Goal: Contribute content: Contribute content

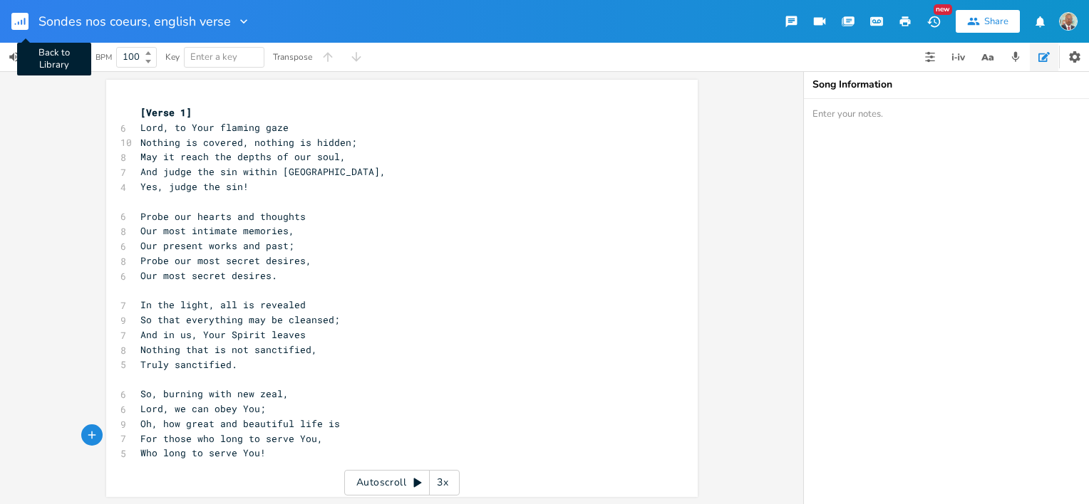
click at [25, 17] on rect "button" at bounding box center [19, 21] width 17 height 17
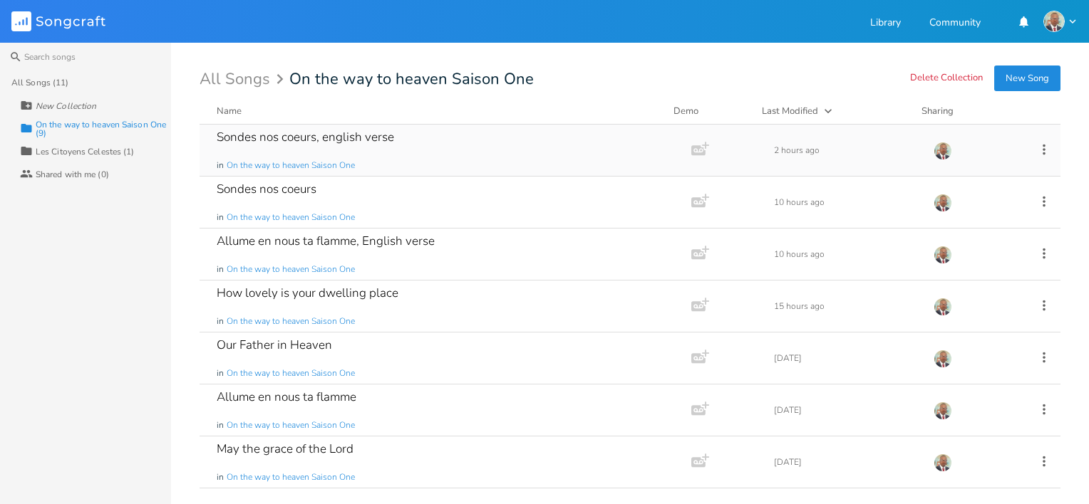
click at [346, 137] on div "Sondes nos coeurs, english verse" at bounding box center [305, 137] width 177 height 12
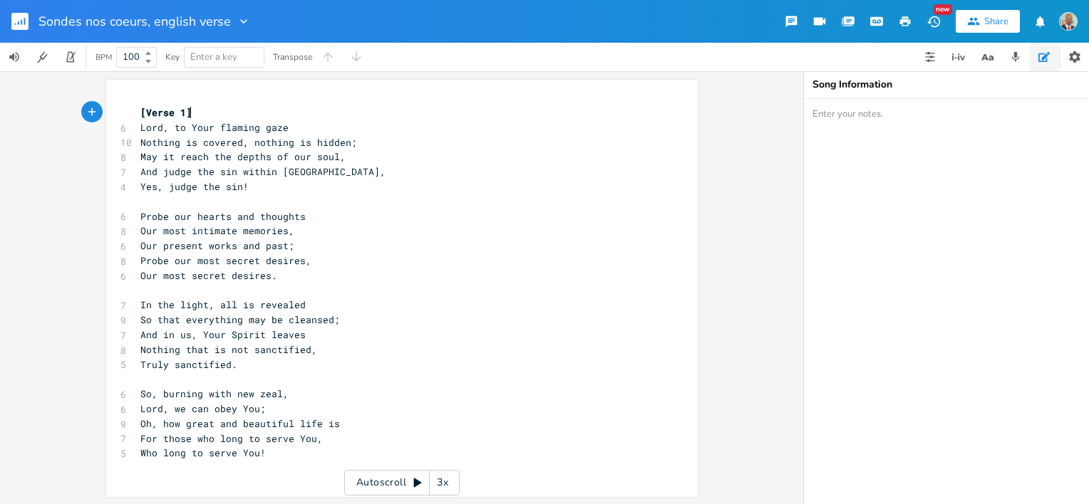
click at [400, 173] on pre "And judge the sin within [GEOGRAPHIC_DATA]," at bounding box center [394, 172] width 514 height 15
click at [19, 26] on rect "button" at bounding box center [19, 21] width 17 height 17
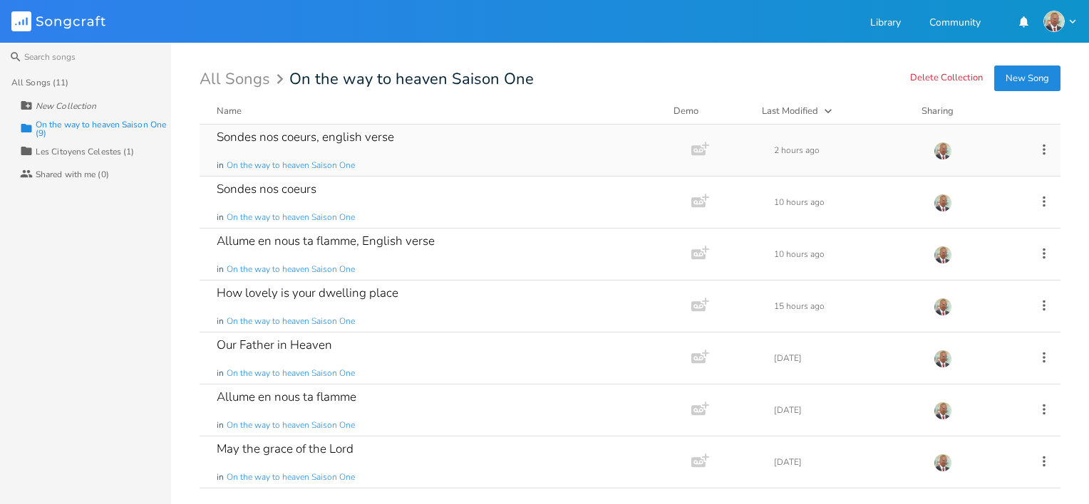
click at [356, 142] on div "Sondes nos coeurs, english verse" at bounding box center [305, 137] width 177 height 12
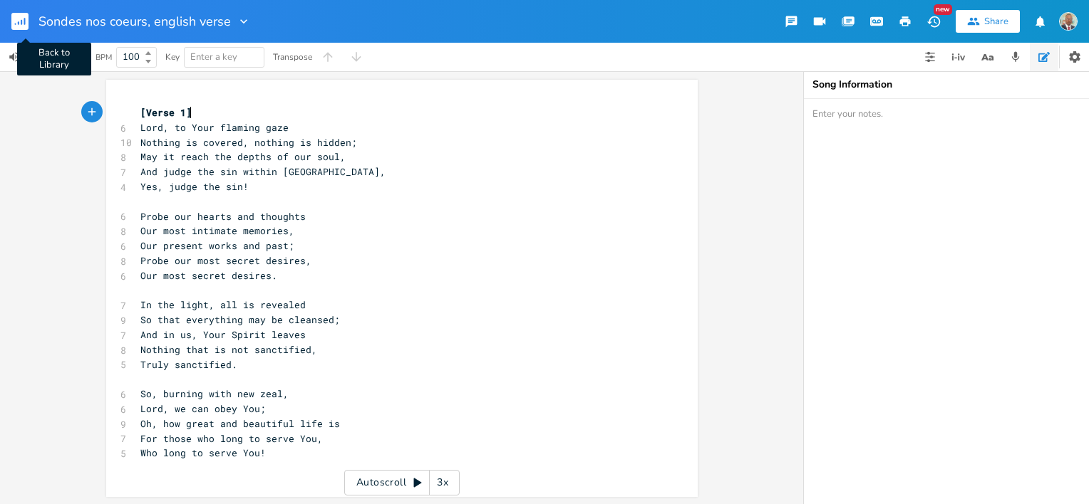
click at [19, 25] on rect "button" at bounding box center [19, 21] width 17 height 17
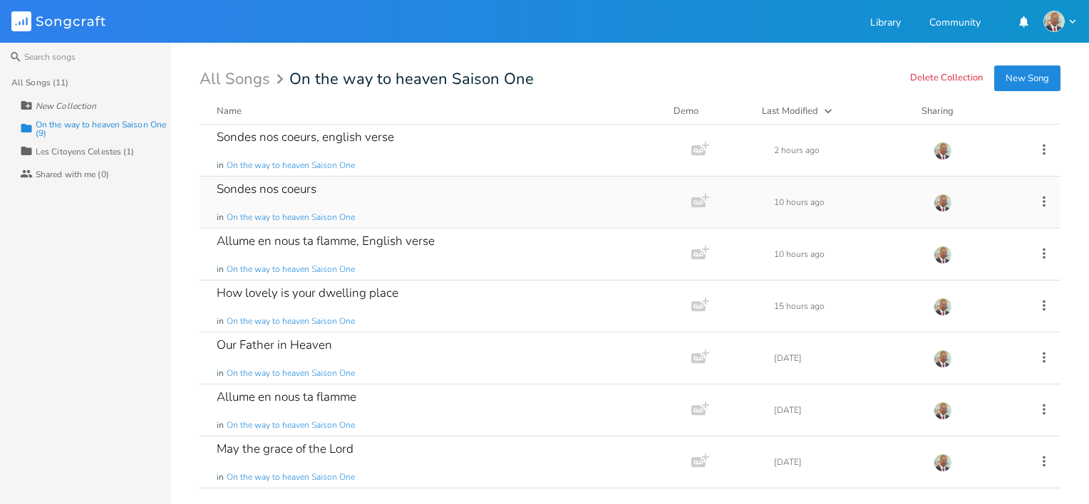
click at [281, 191] on div "Sondes nos coeurs" at bounding box center [267, 189] width 100 height 12
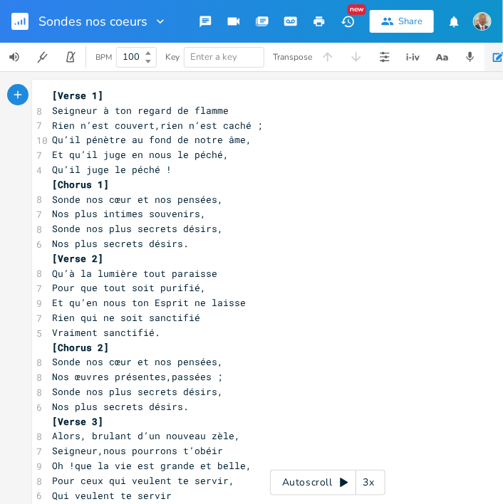
click at [499, 57] on icon "button" at bounding box center [498, 57] width 11 height 10
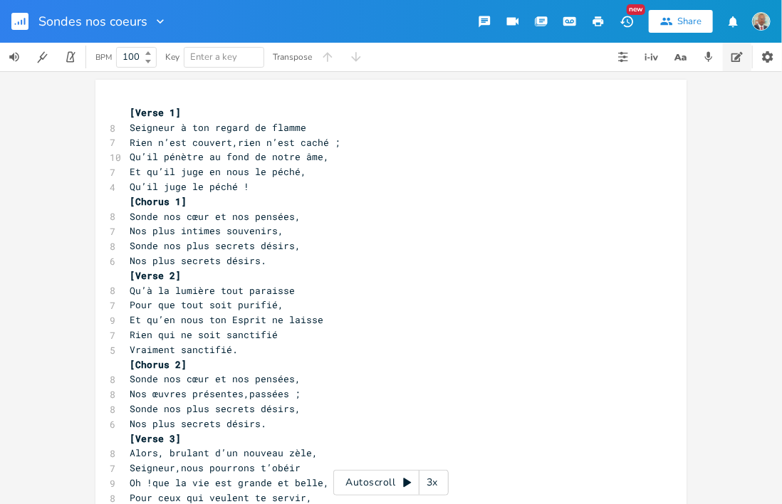
click at [502, 60] on icon "button" at bounding box center [737, 57] width 11 height 10
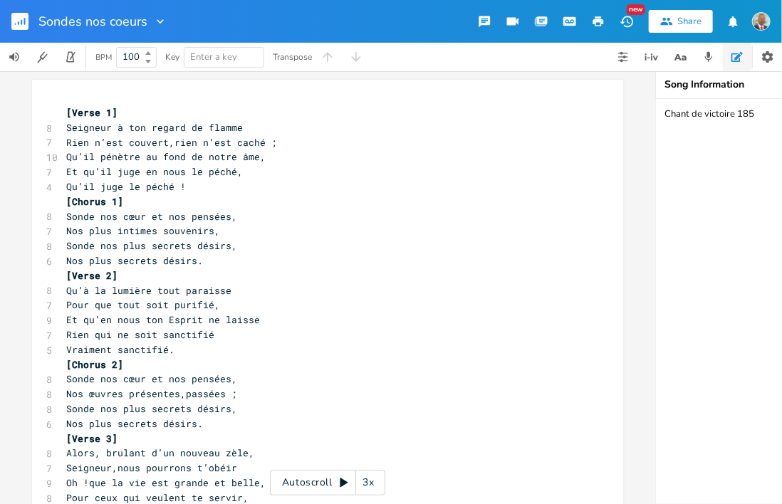
paste textarea "Chant d’Espérance (n° 162) et Ailes de la Foi (n° 323)"
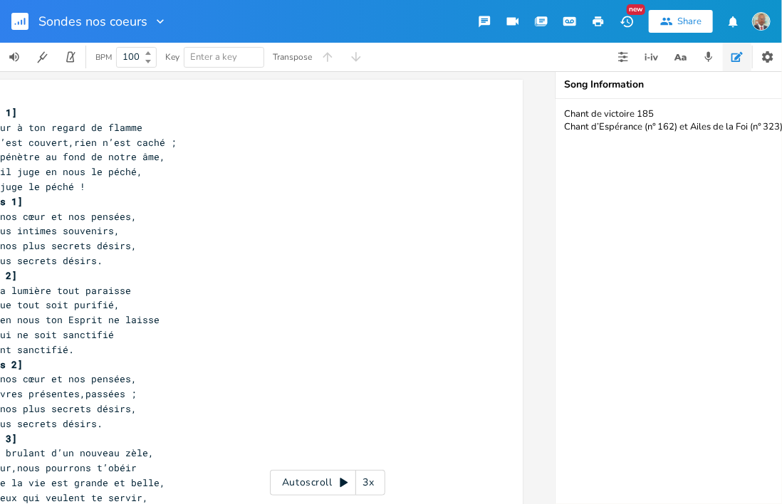
click at [502, 157] on textarea "Chant de victoire 185 Chant d’Espérance (n° 162) et Ailes de la Foi (n° 323)" at bounding box center [698, 301] width 285 height 405
click at [502, 143] on textarea "Chant de victoire 185 Chant d’Espérance (n° 162) et Ailes de la Foi (n° 323)" at bounding box center [698, 301] width 285 height 405
click at [502, 126] on textarea "Chant de victoire 185 Chant d’Espérance (n° 162) et Ailes de la Foi (n° 323)" at bounding box center [698, 301] width 285 height 405
paste textarea "Origine et auteurs Texte : Écrit par [PERSON_NAME] ([DATE]‑[DATE]), [DEMOGRAPHI…"
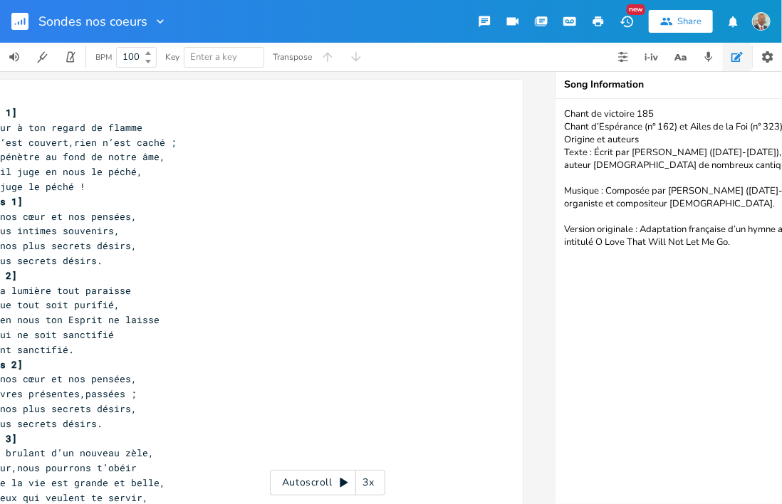
type textarea "Chant de victoire 185 Chant d’Espérance (n° 162) et Ailes de la Foi (n° 323) Or…"
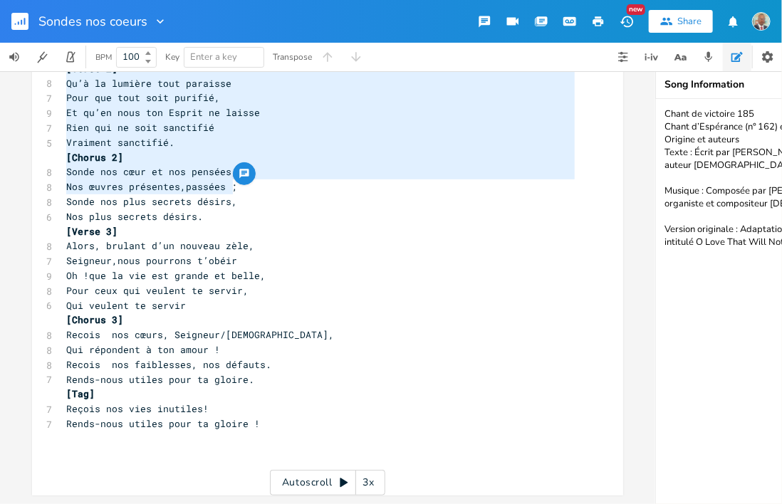
scroll to position [216, 0]
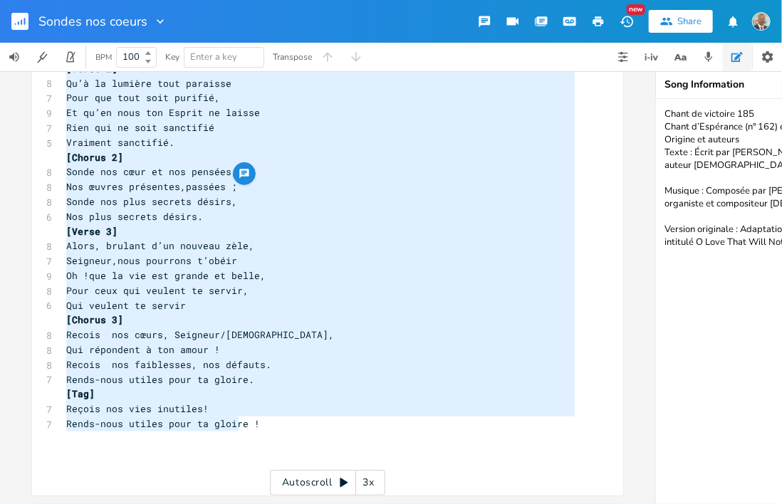
type textarea "[Lorem 4] Ipsumdol s ame consec ad elitse Doei t’inc utlabor,etdo m’ali enima ;…"
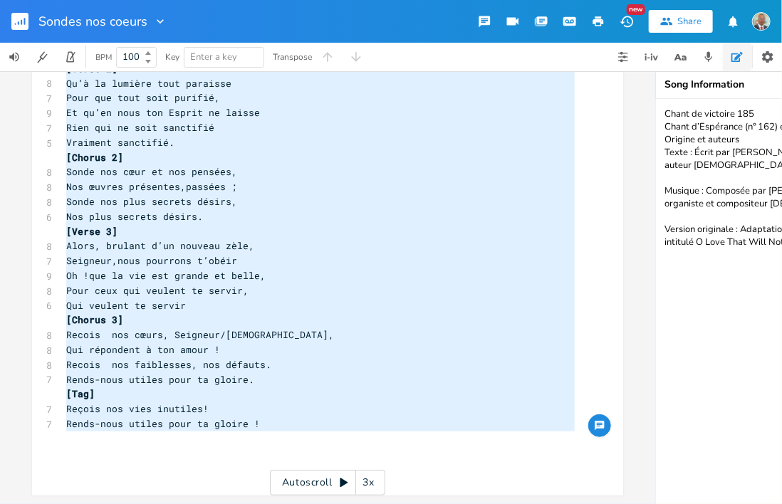
drag, startPoint x: 63, startPoint y: 110, endPoint x: 256, endPoint y: 423, distance: 368.5
click at [256, 423] on div "[Verse 1] 8 Seigneur à ton regard de flamme 7 Rien n’est couvert,rien n’est cac…" at bounding box center [320, 187] width 514 height 578
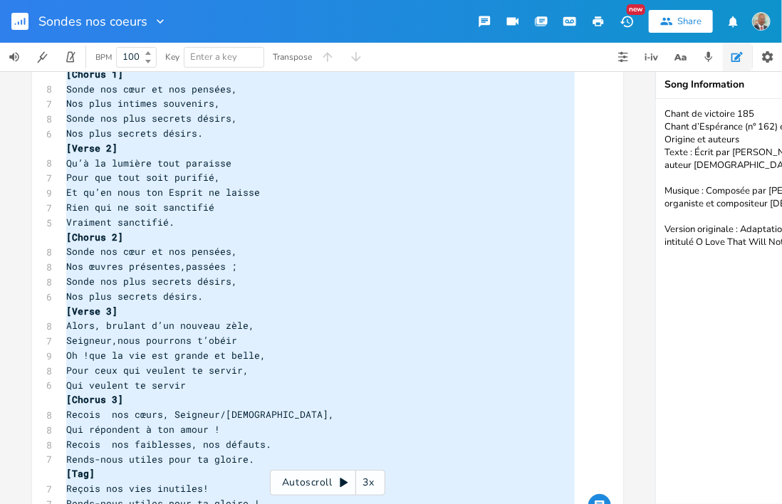
scroll to position [0, 0]
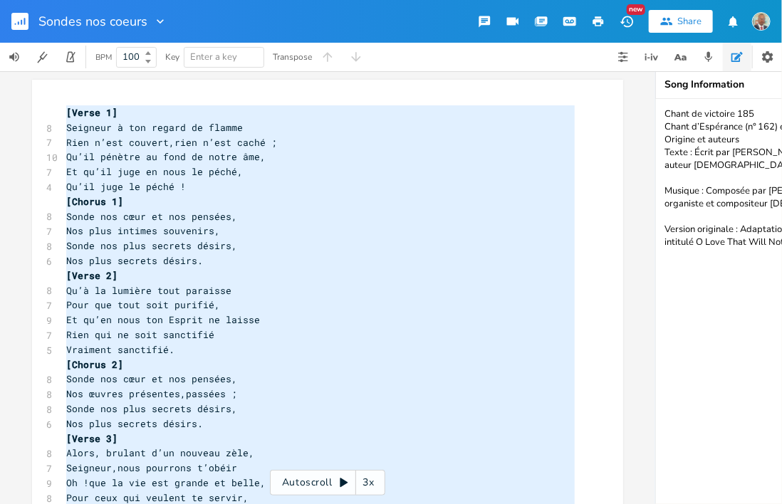
click at [21, 22] on icon "button" at bounding box center [21, 22] width 1 height 5
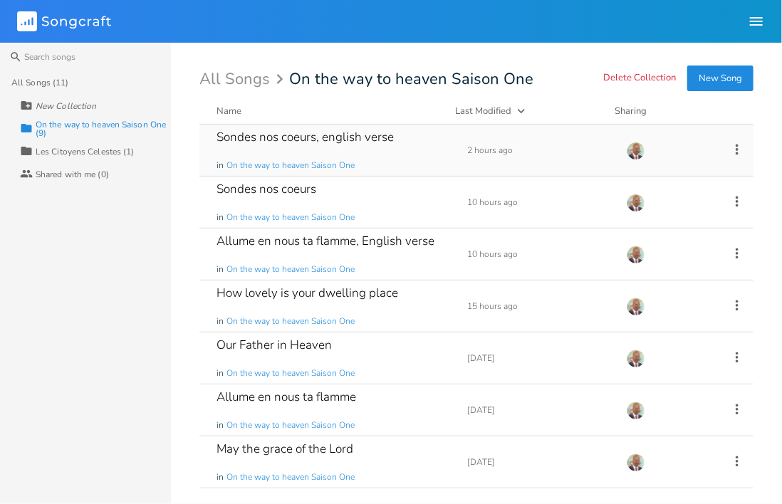
click at [319, 140] on div "Sondes nos coeurs, english verse" at bounding box center [305, 137] width 177 height 12
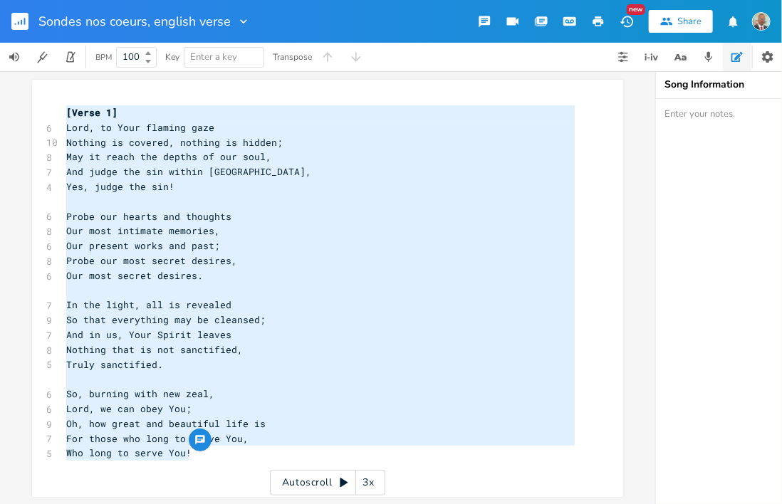
scroll to position [10, 0]
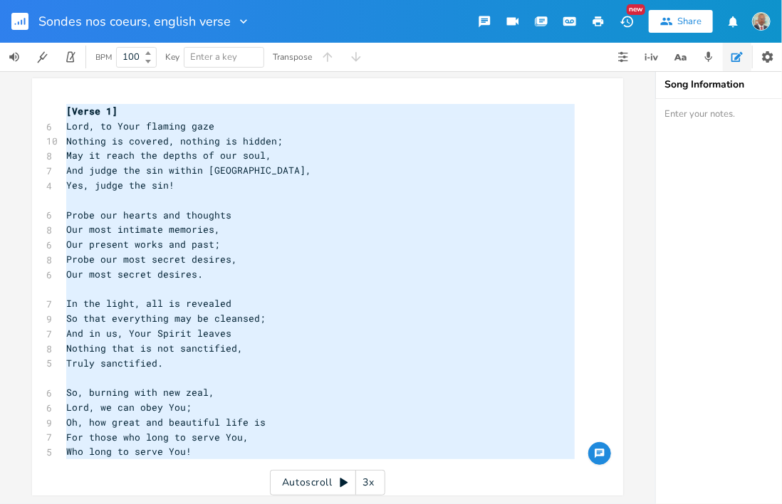
drag, startPoint x: 62, startPoint y: 110, endPoint x: 226, endPoint y: 464, distance: 390.8
click at [226, 464] on div "[Verse 1] 6 Lord, to Your flaming gaze 10 Nothing is covered, nothing is hidden…" at bounding box center [320, 289] width 514 height 370
type textarea "​[Verse 1] Lord, to Your flaming gaze Nothing is covered, nothing is hidden; Ma…"
paste textarea
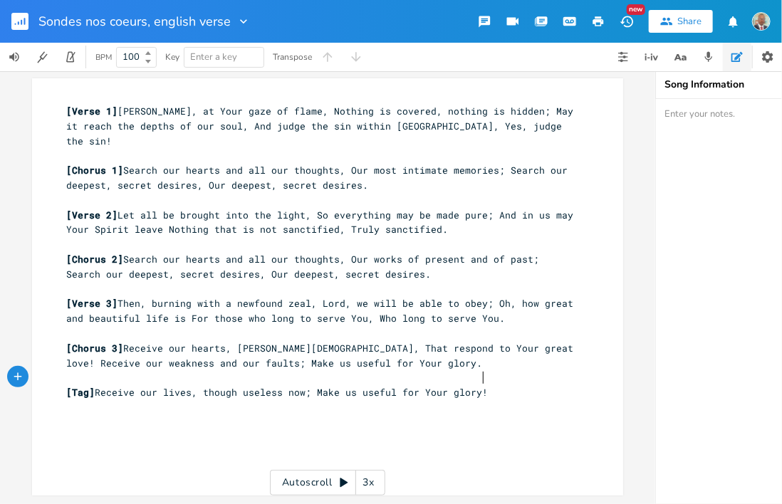
scroll to position [0, 0]
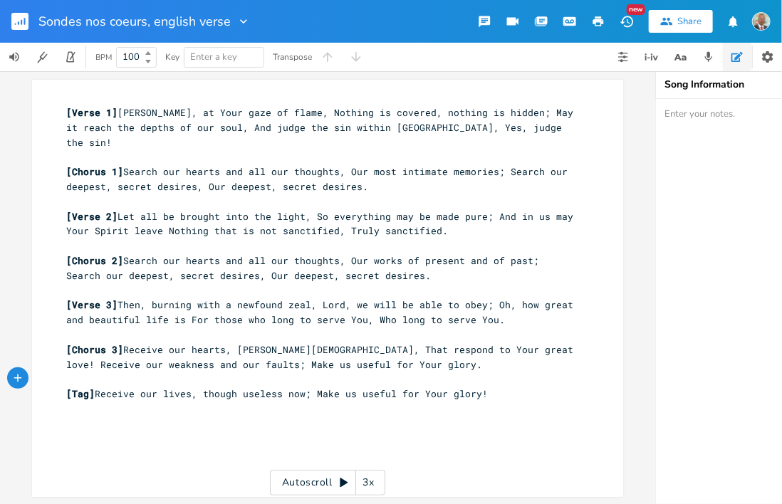
click at [276, 110] on span "[Verse 1] Lord, at Your gaze of flame, Nothing is covered, nothing is hidden; M…" at bounding box center [322, 127] width 513 height 43
click at [117, 115] on span "[Verse 1] Lord, at Your gaze of flame, Nothing is covered, nothing is hidden; M…" at bounding box center [322, 127] width 513 height 43
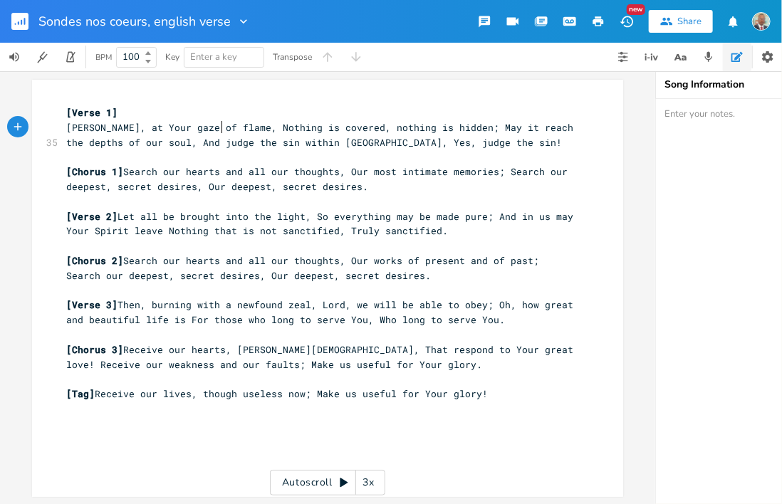
click at [218, 125] on span "[PERSON_NAME], at Your gaze of flame, Nothing is covered, nothing is hidden; Ma…" at bounding box center [322, 135] width 513 height 28
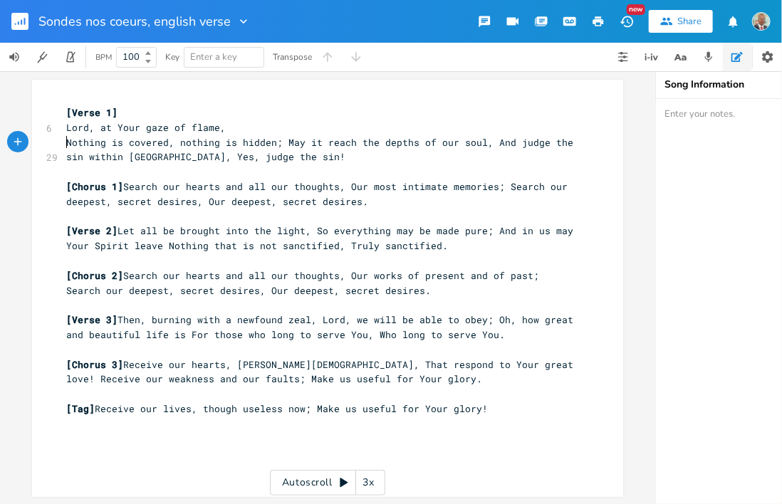
click at [277, 144] on span "Nothing is covered, nothing is hidden; May it reach the depths of our soul, And…" at bounding box center [322, 150] width 513 height 28
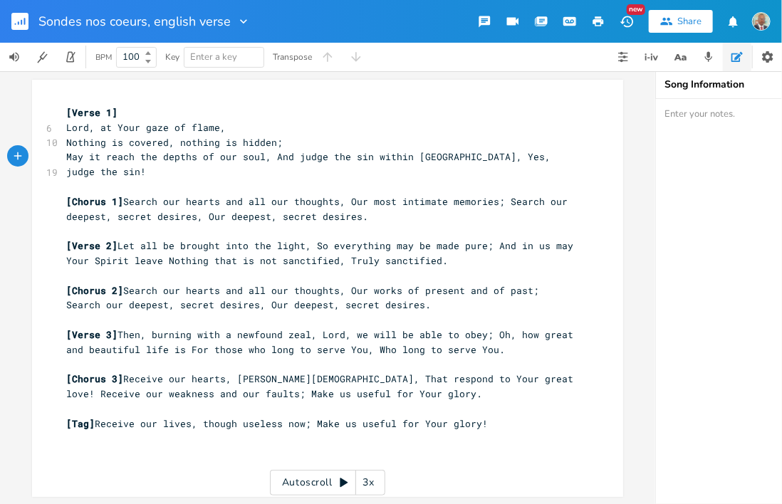
click at [266, 160] on span "May it reach the depths of our soul, And judge the sin within [GEOGRAPHIC_DATA]…" at bounding box center [311, 164] width 490 height 28
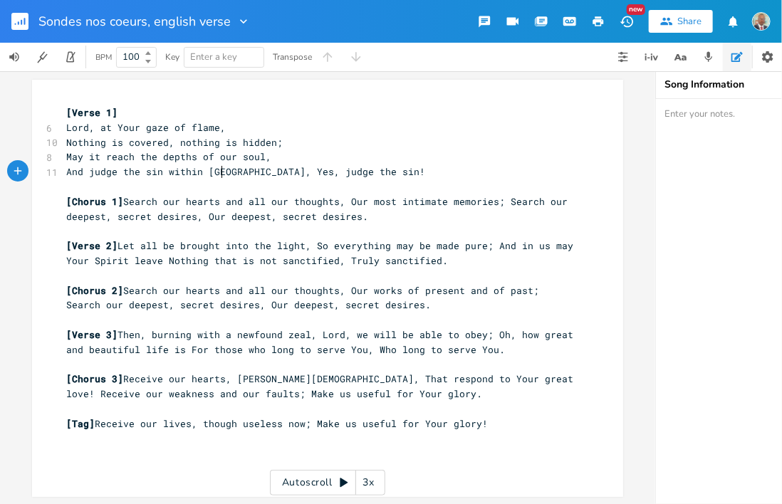
click at [218, 174] on span "And judge the sin within [GEOGRAPHIC_DATA], Yes, judge the sin!" at bounding box center [245, 171] width 359 height 13
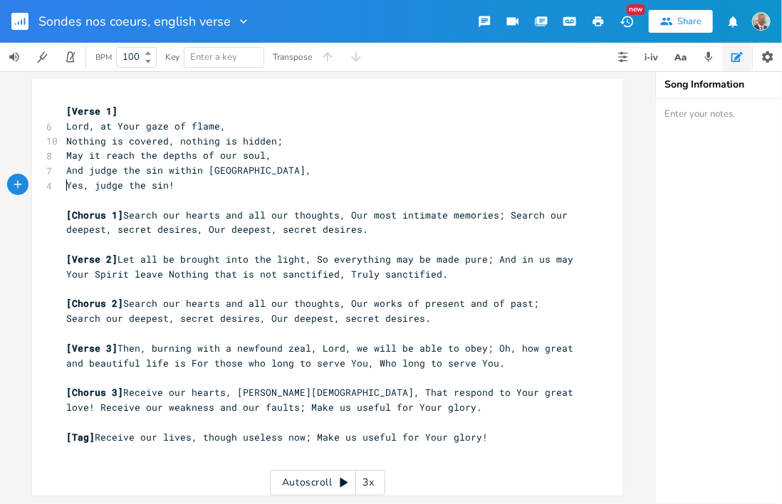
scroll to position [10, 0]
click at [118, 209] on span "[Chorus 1] Search our hearts and all our thoughts, Our most intimate memories; …" at bounding box center [319, 223] width 507 height 28
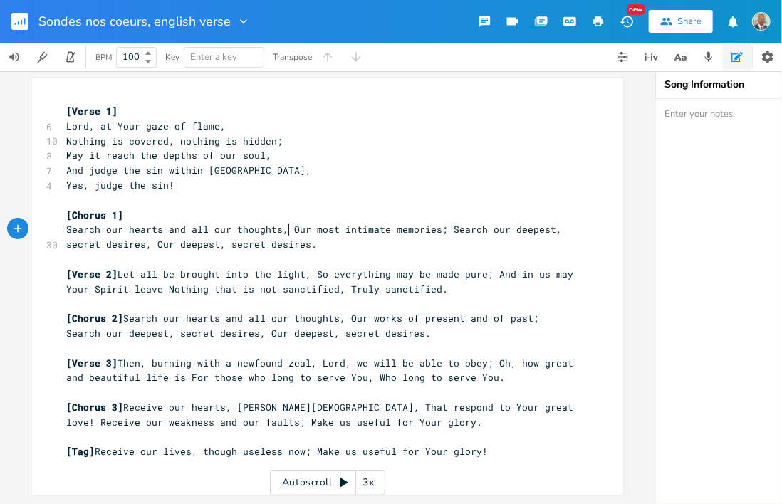
click at [282, 223] on span "Search our hearts and all our thoughts, Our most intimate memories; Search our …" at bounding box center [317, 237] width 502 height 28
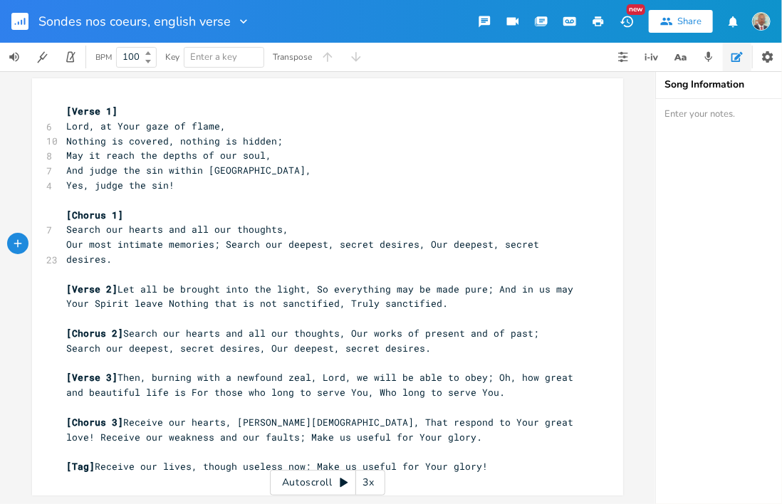
click at [214, 238] on span "Our most intimate memories; Search our deepest, secret desires, Our deepest, se…" at bounding box center [305, 252] width 479 height 28
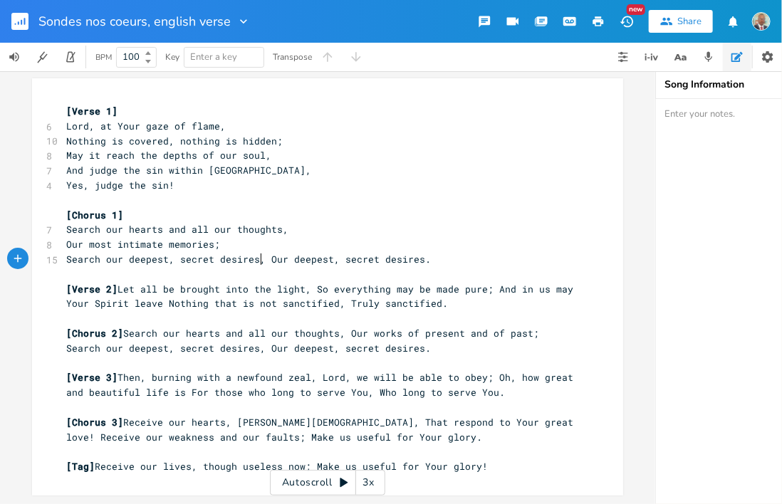
click at [256, 253] on span "Search our deepest, secret desires, Our deepest, secret desires." at bounding box center [248, 259] width 365 height 13
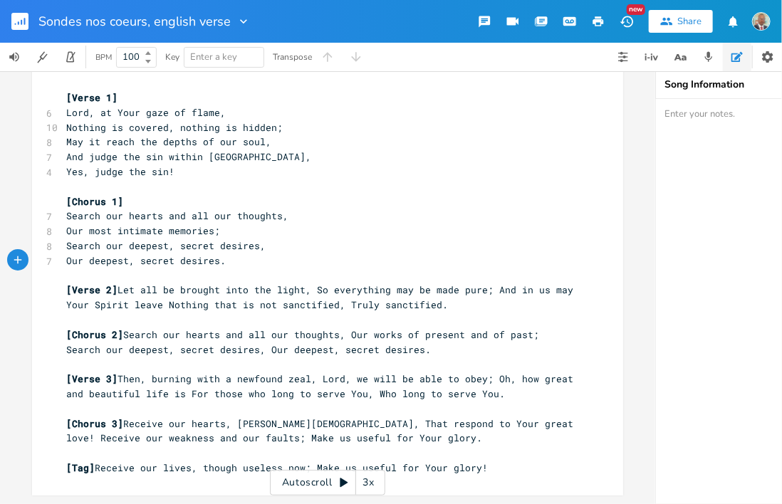
scroll to position [23, 0]
click at [111, 284] on span "[Verse 2]" at bounding box center [91, 290] width 51 height 13
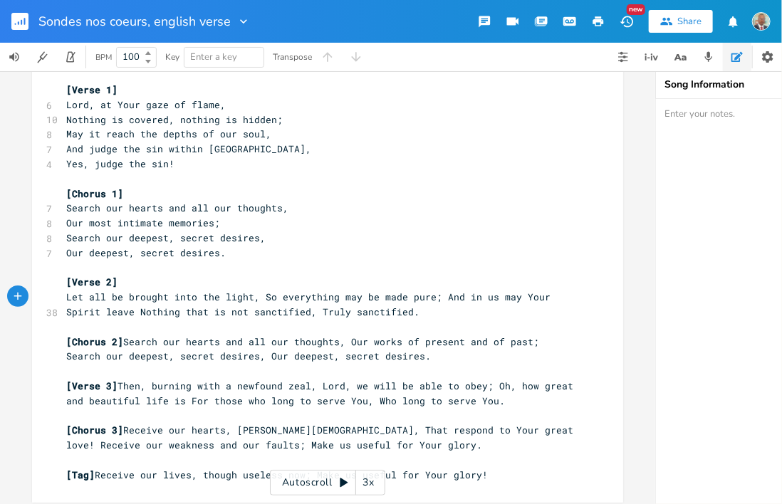
click at [254, 297] on span "Let all be brought into the light, So everything may be made pure; And in us ma…" at bounding box center [311, 305] width 490 height 28
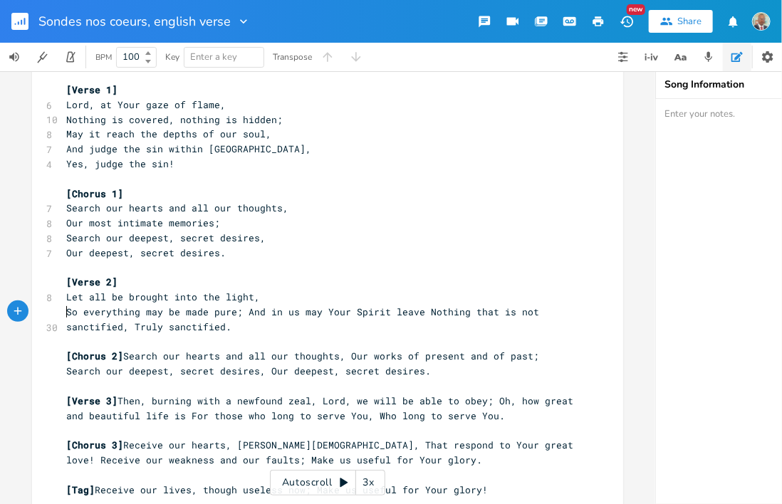
click at [236, 313] on span "So everything may be made pure; And in us may Your Spirit leave Nothing that is…" at bounding box center [305, 320] width 479 height 28
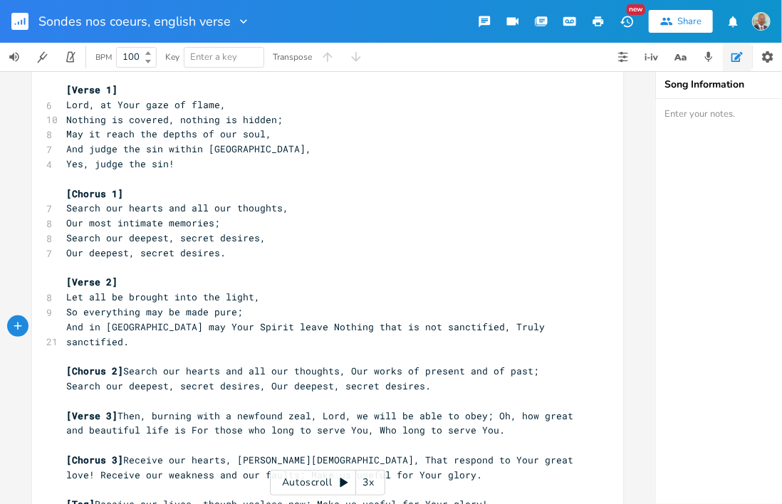
click at [238, 326] on span "And in [GEOGRAPHIC_DATA] may Your Spirit leave Nothing that is not sanctified, …" at bounding box center [308, 335] width 484 height 28
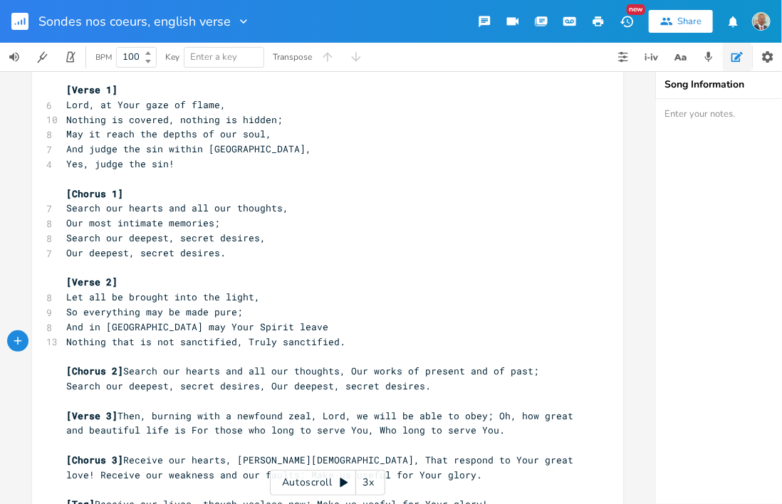
click at [238, 342] on span "Nothing that is not sanctified, Truly sanctified." at bounding box center [205, 342] width 279 height 13
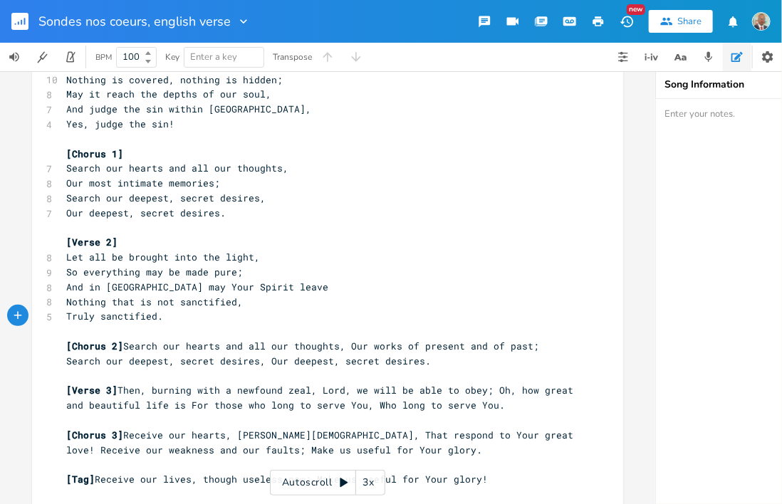
scroll to position [83, 0]
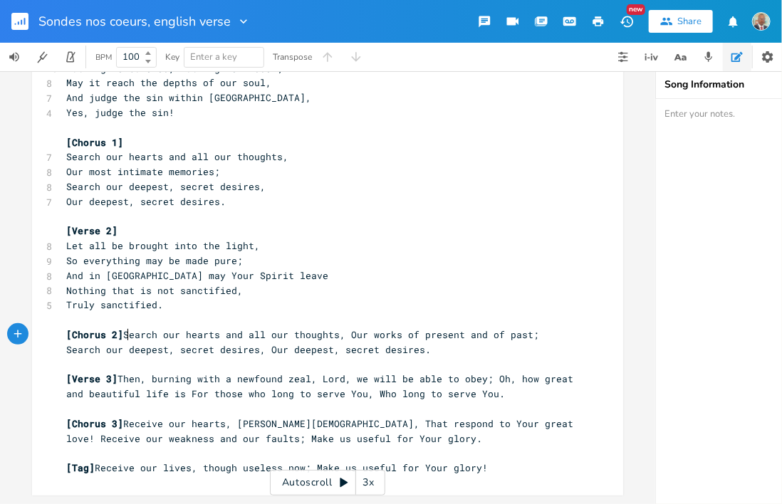
click at [123, 328] on span "[Chorus 2] Search our hearts and all our thoughts, Our works of present and of …" at bounding box center [305, 342] width 479 height 28
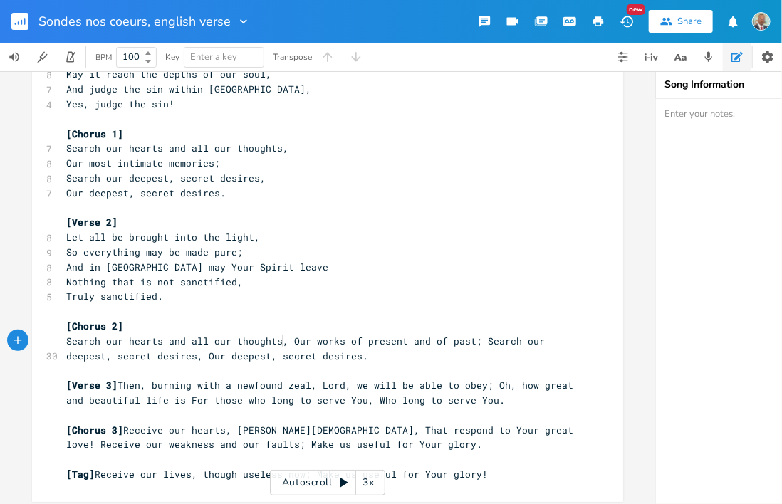
click at [279, 340] on span "Search our hearts and all our thoughts, Our works of present and of past; Searc…" at bounding box center [308, 349] width 484 height 28
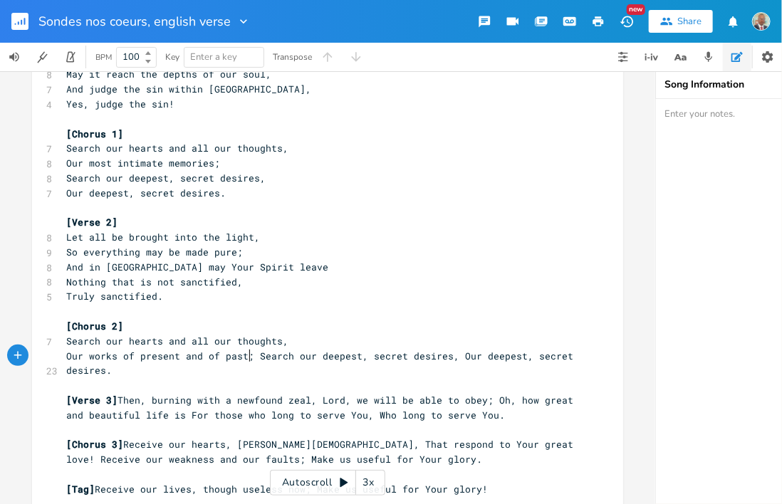
click at [246, 359] on span "Our works of present and of past; Search our deepest, secret desires, Our deepe…" at bounding box center [322, 364] width 513 height 28
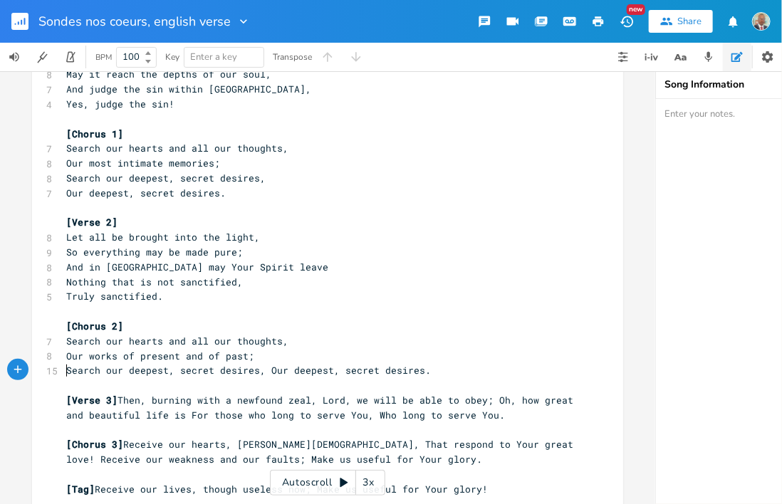
click at [261, 373] on span "Search our deepest, secret desires, Our deepest, secret desires." at bounding box center [248, 370] width 365 height 13
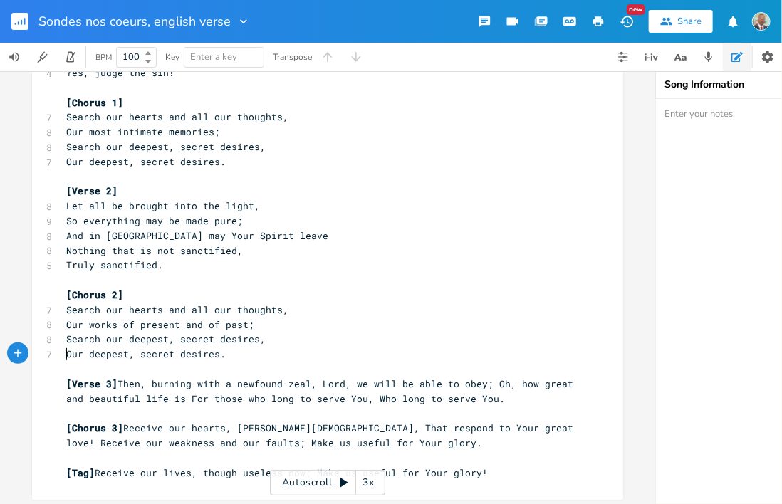
scroll to position [127, 0]
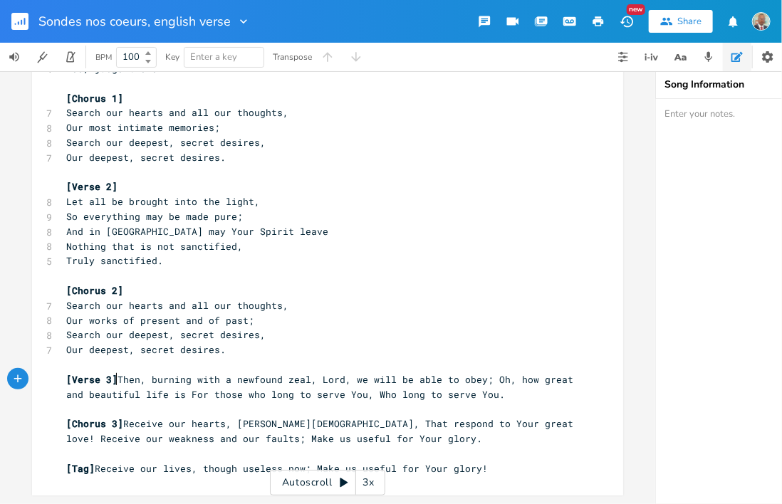
click at [113, 373] on span "[Verse 3] Then, burning with a newfound zeal, Lord, we will be able to obey; Oh…" at bounding box center [322, 387] width 513 height 28
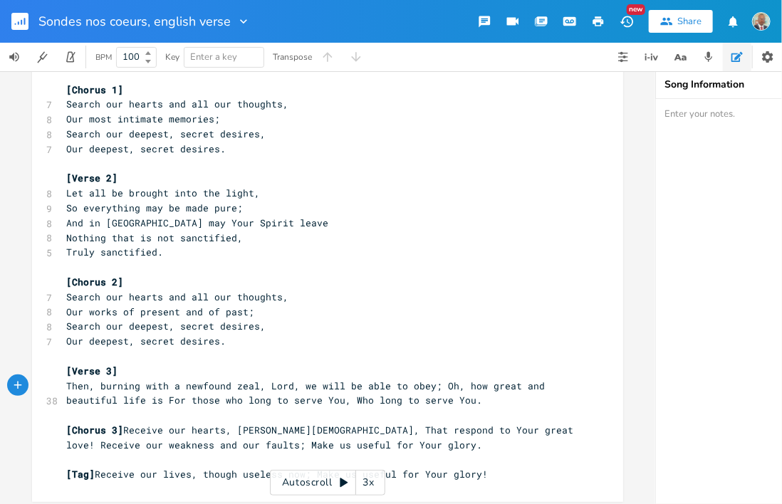
click at [259, 386] on span "Then, burning with a newfound zeal, Lord, we will be able to obey; Oh, how grea…" at bounding box center [308, 394] width 484 height 28
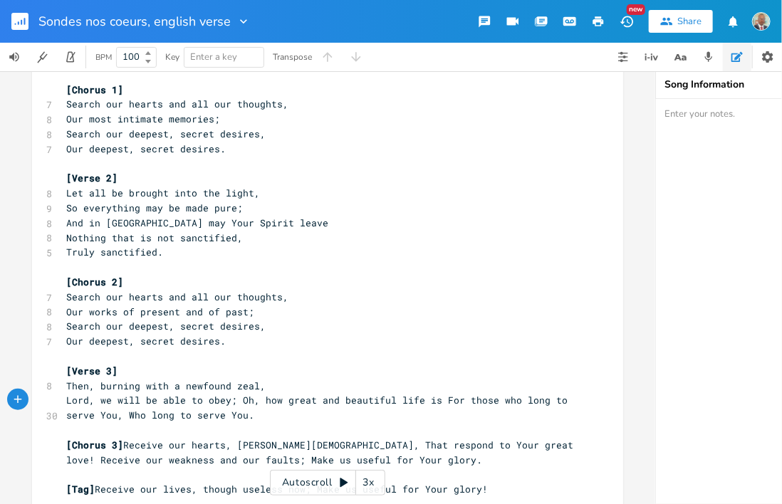
click at [231, 402] on span "Lord, we will be able to obey; Oh, how great and beautiful life is For those wh…" at bounding box center [319, 408] width 507 height 28
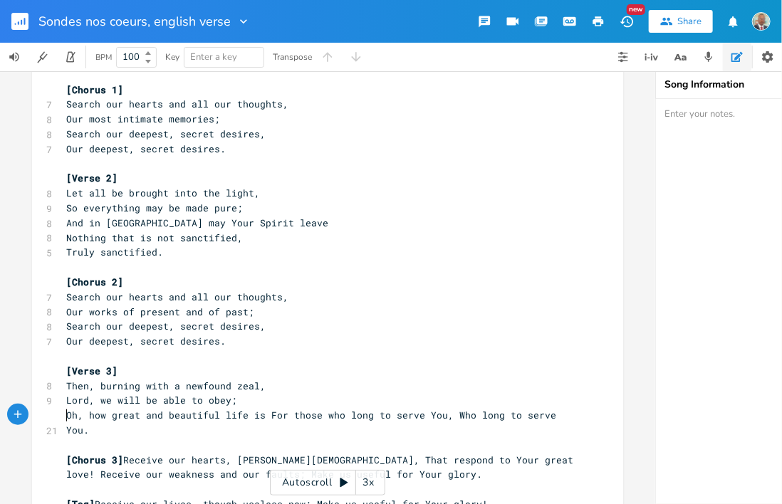
click at [260, 415] on span "Oh, how great and beautiful life is For those who long to serve You, Who long t…" at bounding box center [314, 423] width 496 height 28
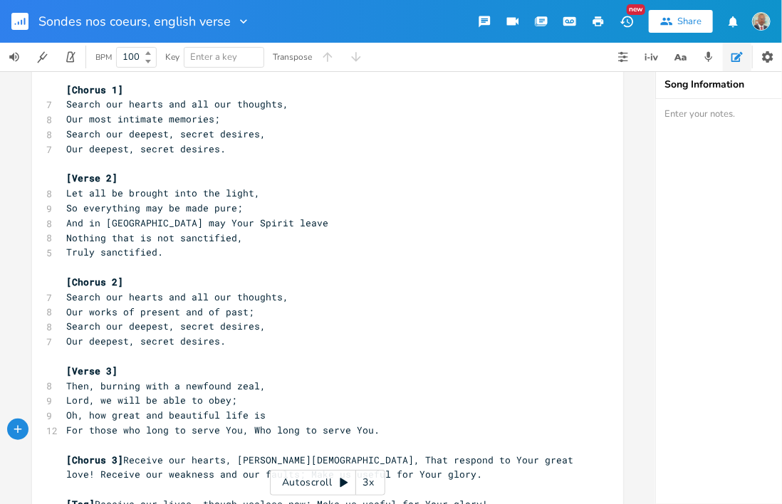
click at [242, 430] on span "For those who long to serve You, Who long to serve You." at bounding box center [222, 430] width 313 height 13
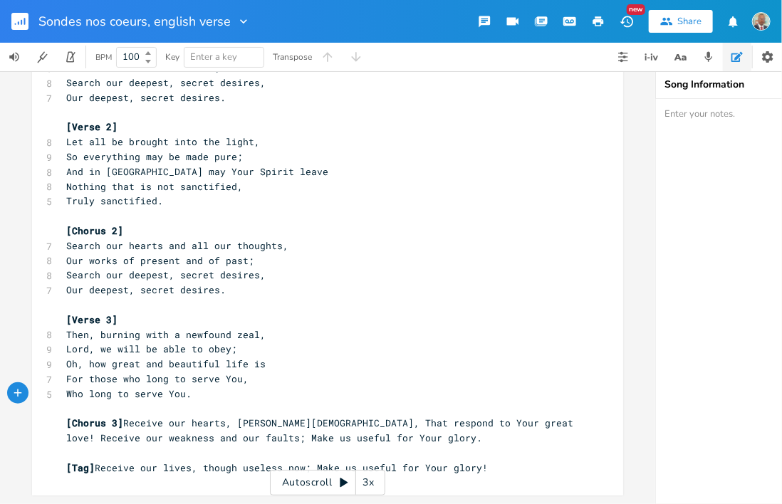
scroll to position [187, 0]
click at [120, 417] on span "[Chorus 3] Receive our hearts, [PERSON_NAME][DEMOGRAPHIC_DATA], That respond to…" at bounding box center [322, 431] width 513 height 28
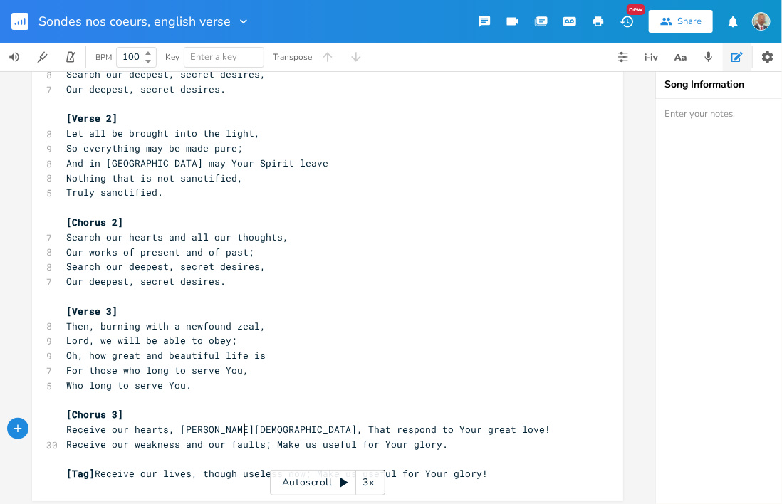
click at [239, 430] on span "Receive our hearts, [PERSON_NAME][DEMOGRAPHIC_DATA], That respond to Your great…" at bounding box center [311, 437] width 490 height 28
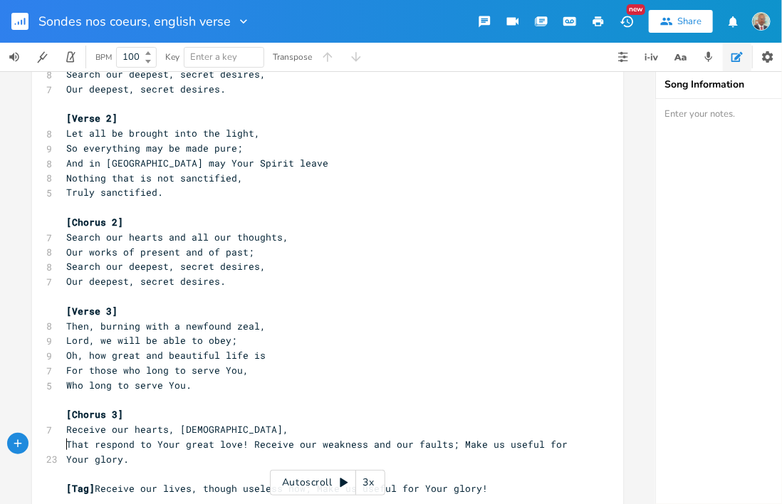
click at [242, 442] on span "That respond to Your great love! Receive our weakness and our faults; Make us u…" at bounding box center [319, 452] width 507 height 28
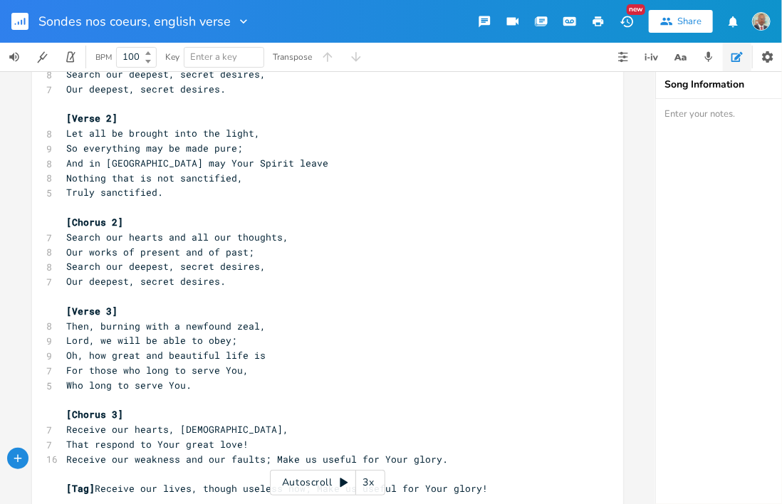
click at [262, 459] on span "Receive our weakness and our faults; Make us useful for Your glory." at bounding box center [257, 459] width 382 height 13
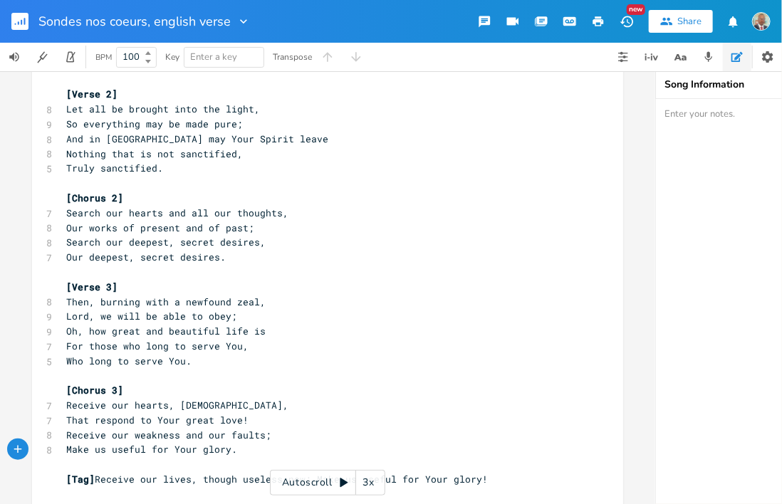
scroll to position [231, 0]
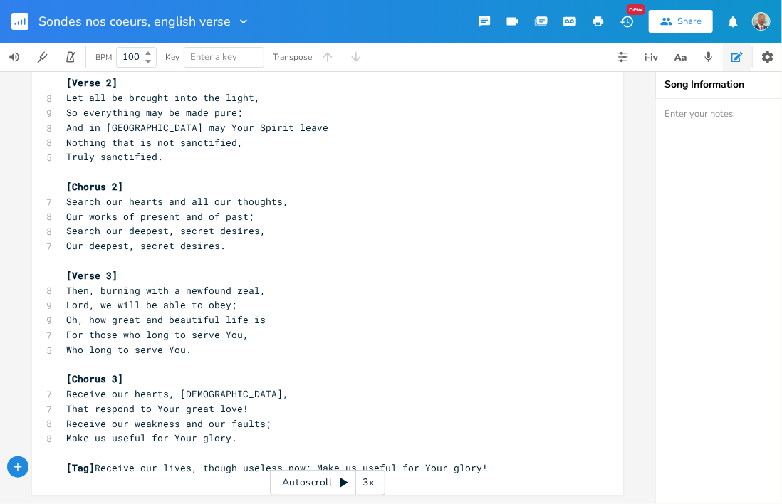
click at [94, 462] on span "[Tag] Receive our lives, though useless now; Make us useful for Your glory!" at bounding box center [277, 468] width 422 height 13
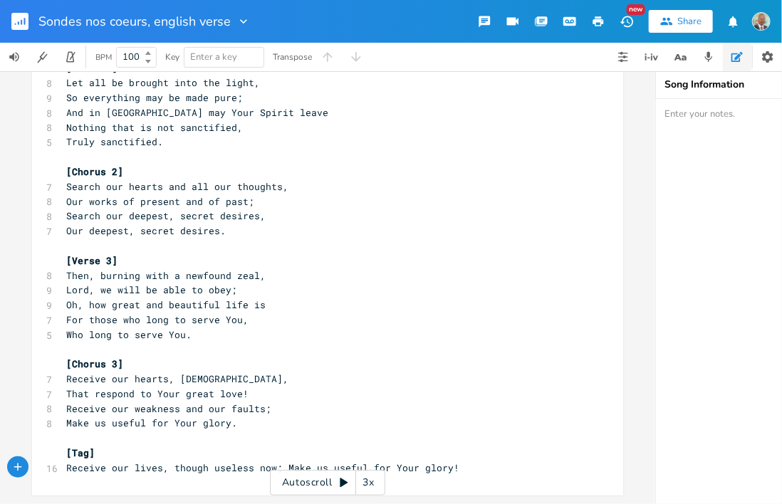
scroll to position [245, 0]
click at [274, 462] on span "Receive our lives, though useless now; Make us useful for Your glory!" at bounding box center [262, 468] width 393 height 13
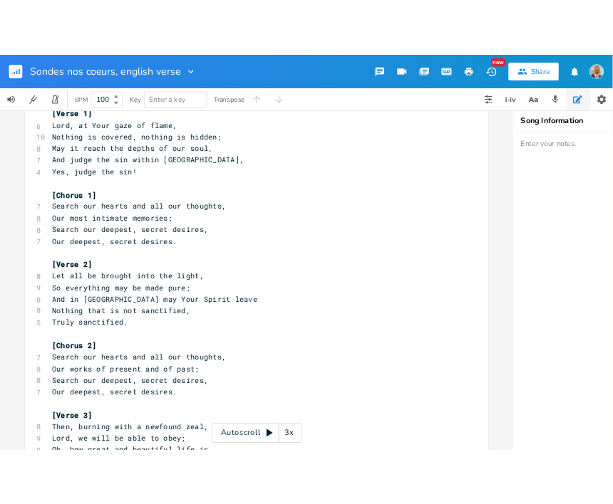
scroll to position [0, 0]
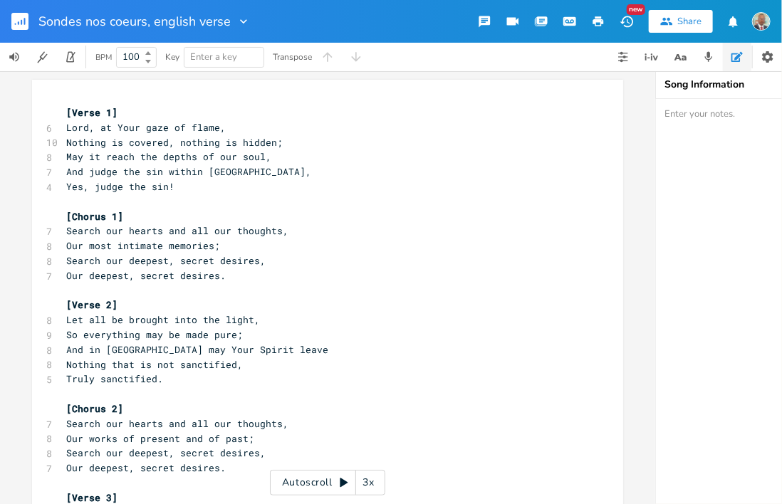
click at [174, 185] on pre "Yes, judge the sin!" at bounding box center [320, 187] width 514 height 15
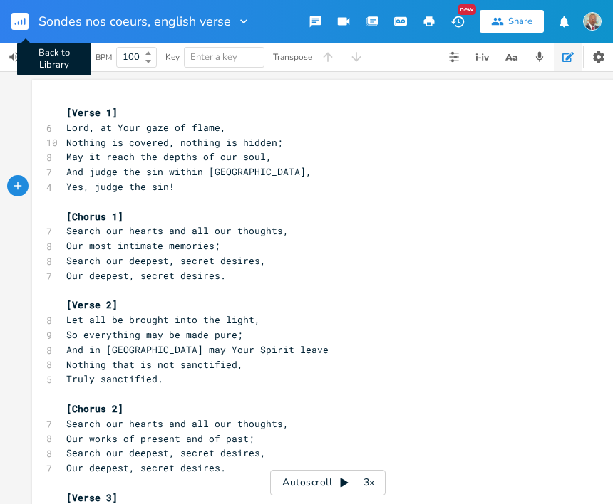
click at [20, 17] on rect "button" at bounding box center [19, 21] width 17 height 17
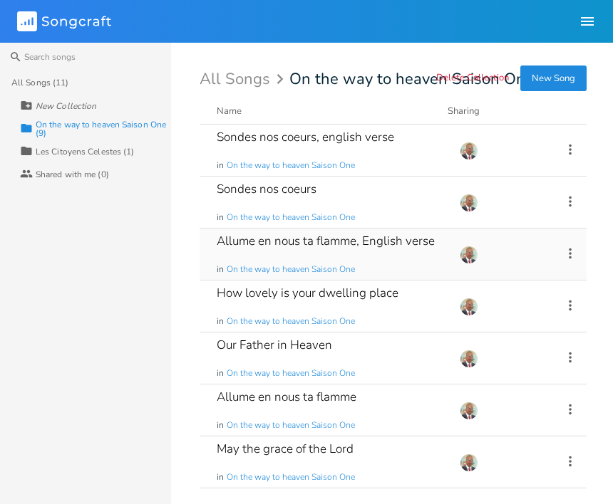
click at [308, 247] on div "Allume en nous ta flamme, English verse" at bounding box center [326, 241] width 218 height 12
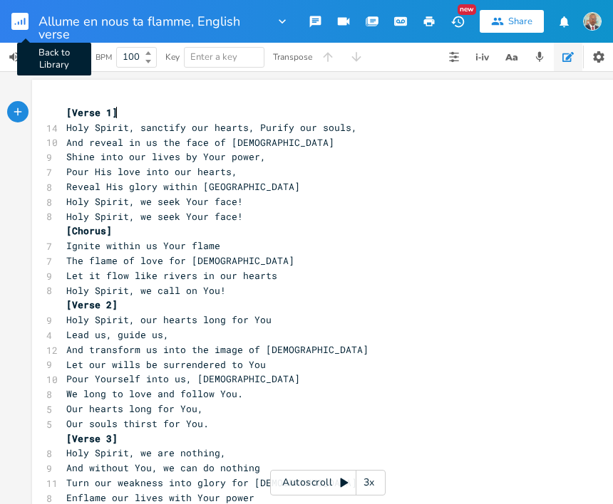
click at [19, 20] on rect "button" at bounding box center [19, 21] width 17 height 17
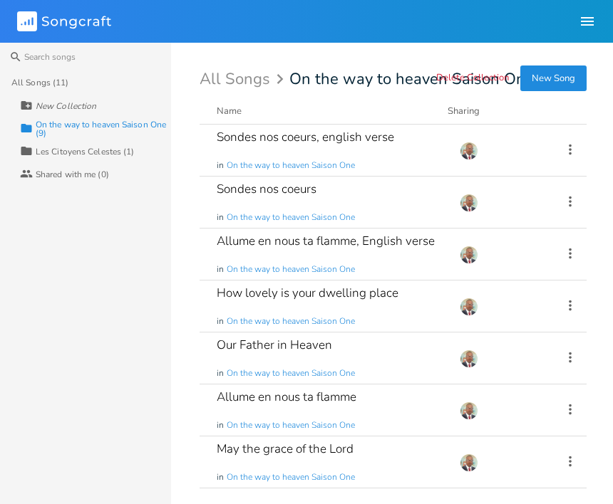
click at [29, 20] on rect at bounding box center [27, 21] width 20 height 20
click at [249, 76] on div "All Songs" at bounding box center [243, 80] width 88 height 14
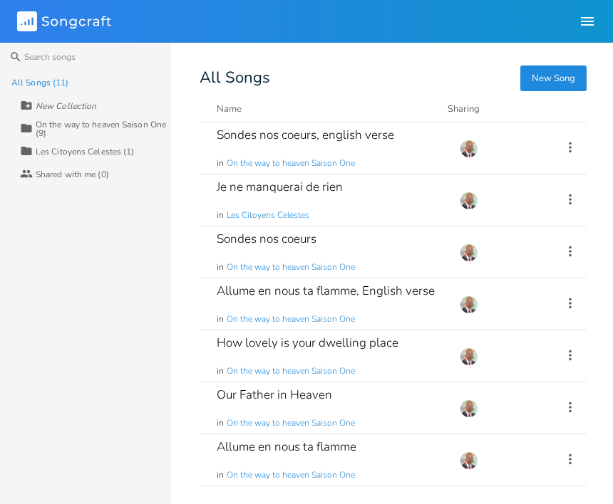
click at [502, 78] on button "New Song" at bounding box center [553, 79] width 66 height 26
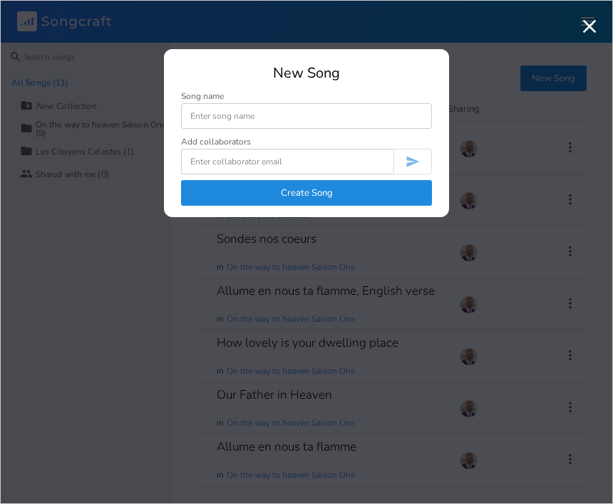
click at [219, 111] on input at bounding box center [306, 116] width 251 height 26
type input "Fraiches Rosees"
click at [323, 195] on button "Create Song" at bounding box center [306, 193] width 251 height 26
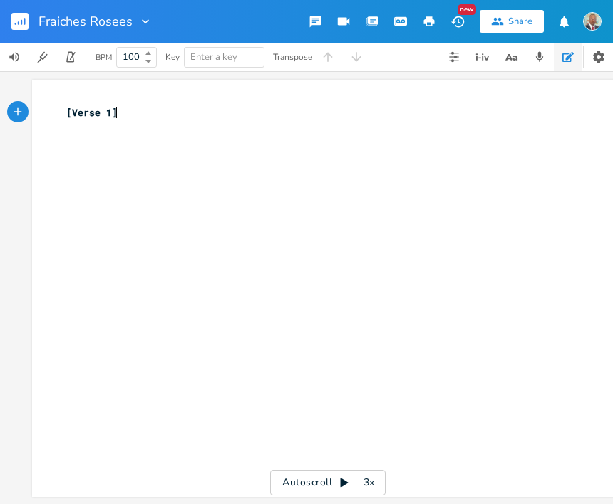
click at [123, 113] on pre "[Verse 1]" at bounding box center [320, 112] width 514 height 15
click at [73, 131] on pre "​" at bounding box center [320, 127] width 514 height 15
type textarea "​"
paste textarea
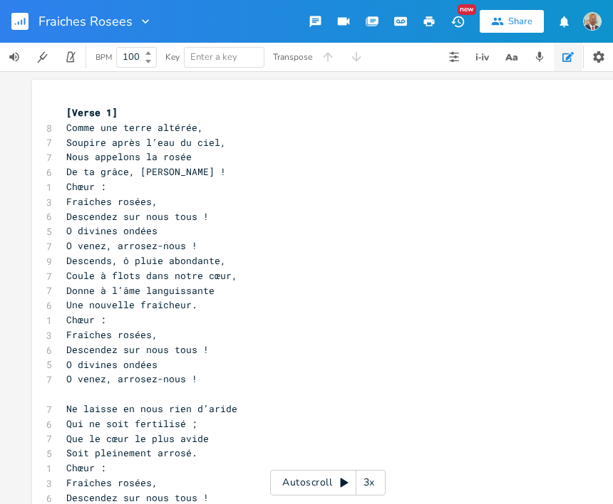
scroll to position [88, 0]
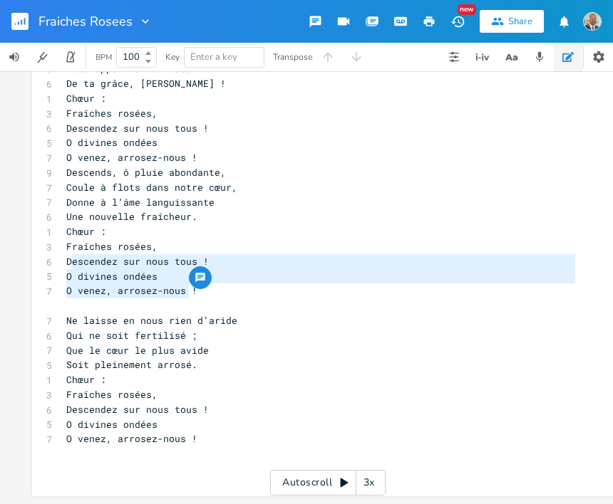
type textarea "Descendez sur nous tous ! O divines ondées O venez, arrosez-nous"
drag, startPoint x: 185, startPoint y: 291, endPoint x: 61, endPoint y: 260, distance: 127.7
click at [63, 260] on div "[Verse 1] 8 Comme une terre altérée, 7 Soupire après l’eau du ciel, 7 Nous appe…" at bounding box center [320, 246] width 514 height 459
click at [296, 249] on pre "Fraîches rosées," at bounding box center [320, 246] width 514 height 15
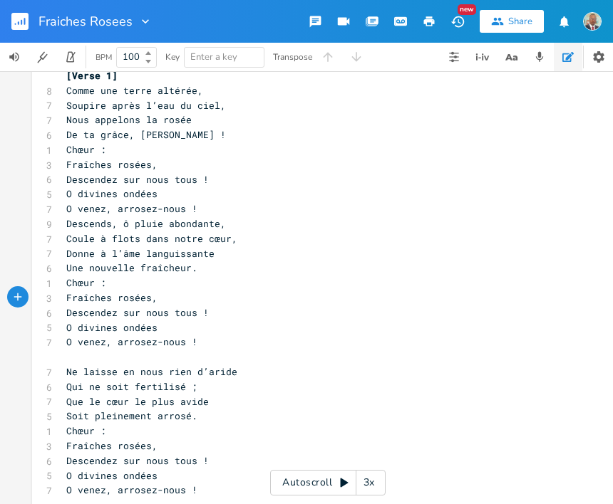
scroll to position [0, 0]
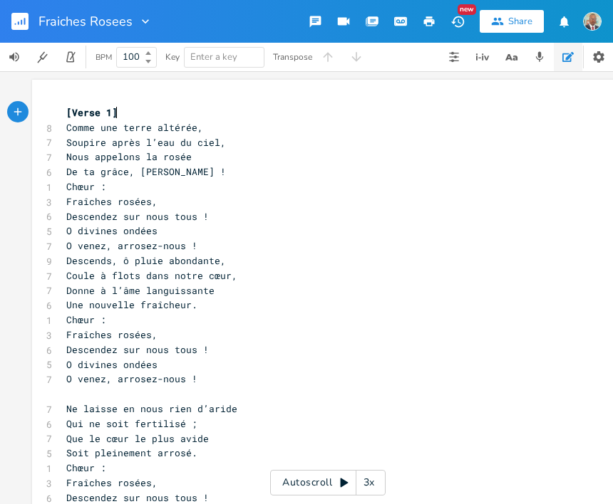
type textarea "[Verse 1]"
drag, startPoint x: 111, startPoint y: 113, endPoint x: 54, endPoint y: 107, distance: 57.4
click at [54, 107] on div "[Verse 1] x [Verse 1] 8 Comme une terre altérée, 7 Soupire après l’eau du ciel,…" at bounding box center [327, 332] width 591 height 505
click at [197, 251] on pre "O venez, arrosez-nous !" at bounding box center [320, 246] width 514 height 15
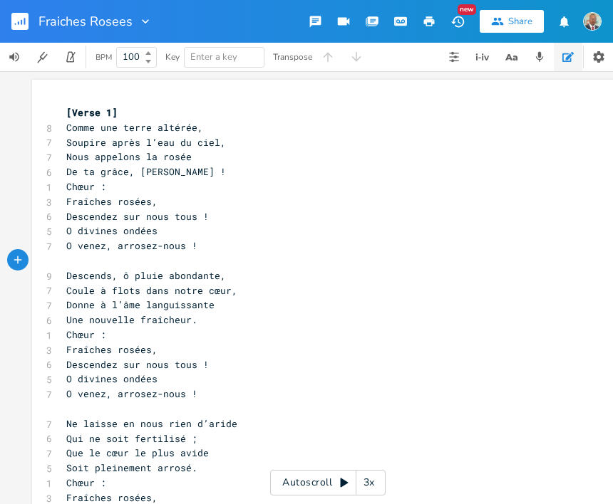
paste textarea "1"
click at [101, 259] on span "[Verse 1]" at bounding box center [91, 260] width 51 height 13
type textarea "2"
click at [76, 410] on pre "​" at bounding box center [320, 409] width 514 height 15
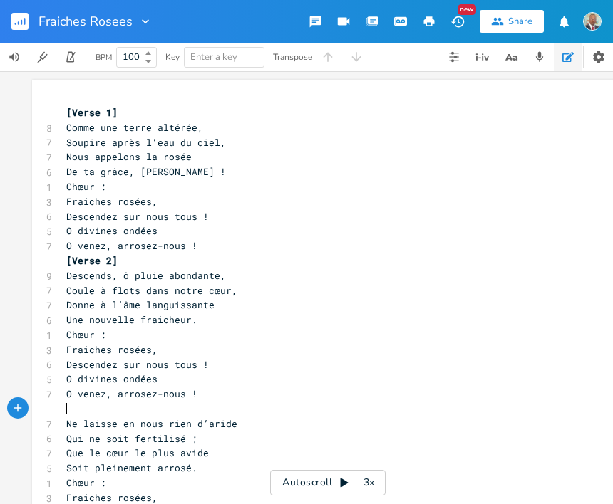
paste textarea "1"
click at [100, 408] on span "[Verse 1]" at bounding box center [91, 409] width 51 height 13
type textarea "2"
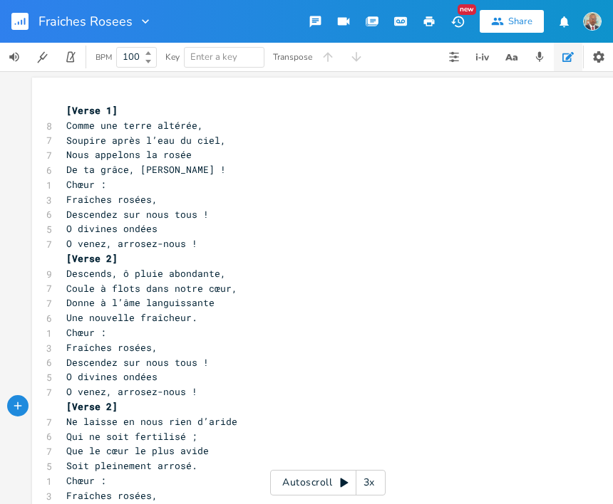
scroll to position [0, 0]
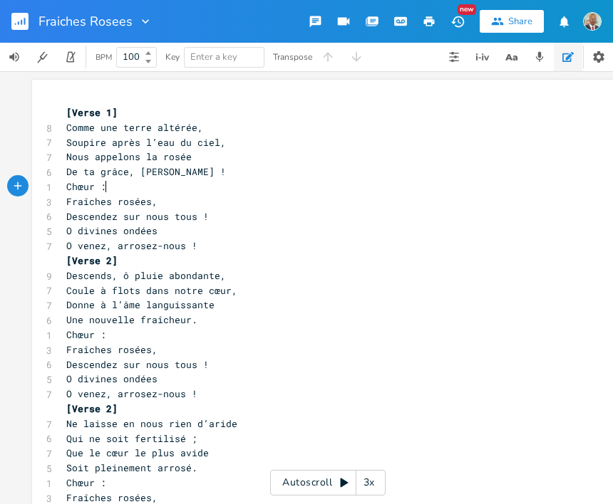
type textarea "Chœur :"
drag, startPoint x: 103, startPoint y: 186, endPoint x: 55, endPoint y: 185, distance: 47.8
click at [55, 185] on div "Chœur : x [Verse 1] 8 Comme une terre altérée, 7 Soupire après l’eau du ciel, 7…" at bounding box center [327, 340] width 591 height 520
paste textarea
drag, startPoint x: 104, startPoint y: 184, endPoint x: 66, endPoint y: 185, distance: 37.8
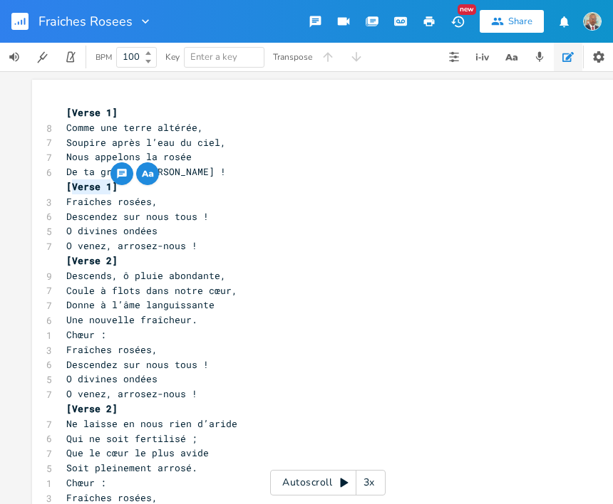
click at [66, 185] on span "[Verse 1]" at bounding box center [91, 186] width 51 height 13
type textarea "Chorus"
type textarea "[Chorus]"
drag, startPoint x: 109, startPoint y: 186, endPoint x: 53, endPoint y: 186, distance: 55.6
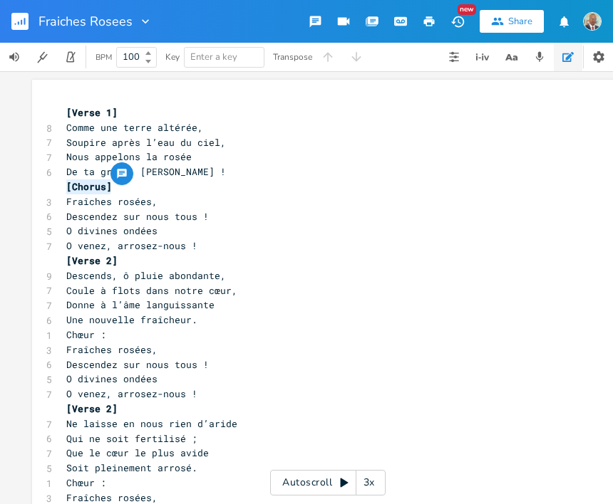
click at [53, 186] on div "[Chorus] x [Verse 1] 8 Comme une terre altérée, 7 Soupire après l’eau du ciel, …" at bounding box center [327, 340] width 591 height 520
type textarea "Chœur :"
drag, startPoint x: 100, startPoint y: 336, endPoint x: 56, endPoint y: 336, distance: 43.5
click at [56, 336] on div "Chœur : x [Verse 1] 8 Comme une terre altérée, 7 Soupire après l’eau du ciel, 7…" at bounding box center [327, 340] width 591 height 520
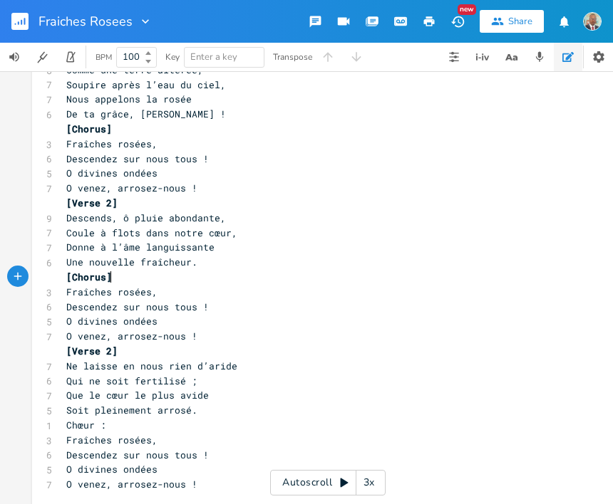
scroll to position [113, 0]
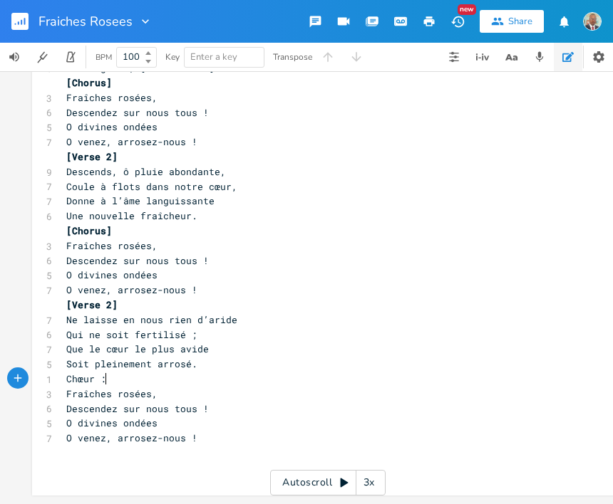
type textarea "Chœur :"
drag, startPoint x: 100, startPoint y: 370, endPoint x: 60, endPoint y: 370, distance: 40.6
click at [63, 372] on pre "Chœur :" at bounding box center [320, 379] width 514 height 15
paste textarea
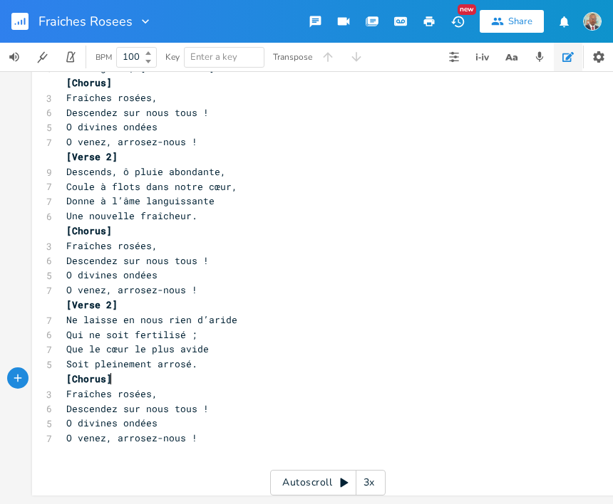
click at [345, 328] on pre "Qui ne soit fertilisé ;" at bounding box center [320, 335] width 514 height 15
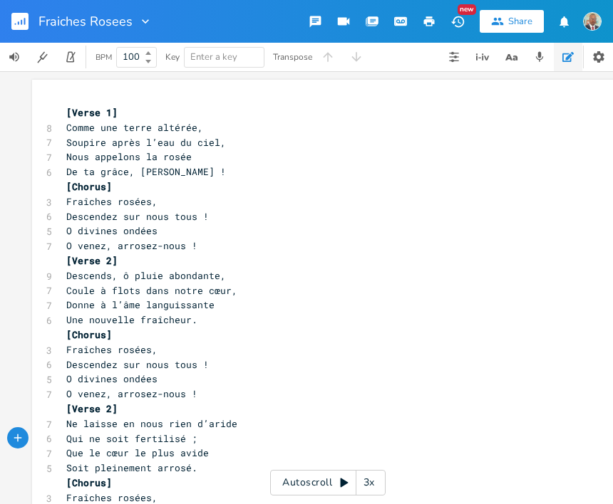
scroll to position [113, 0]
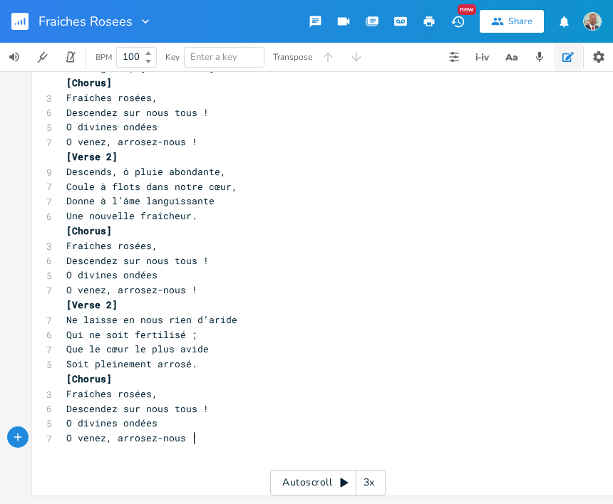
click at [190, 431] on pre "O venez, arrosez-nous !" at bounding box center [320, 438] width 514 height 15
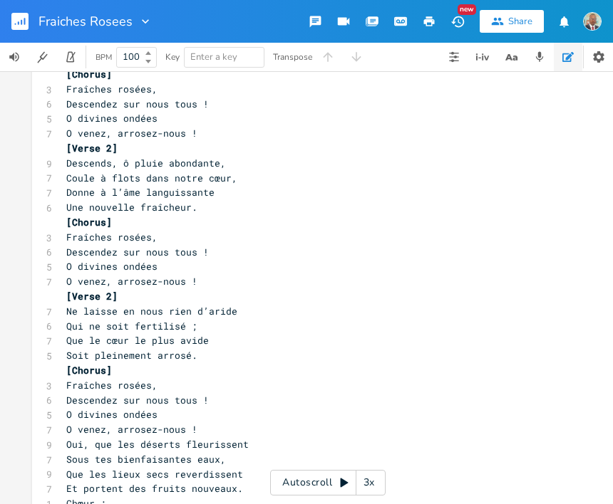
scroll to position [312, 0]
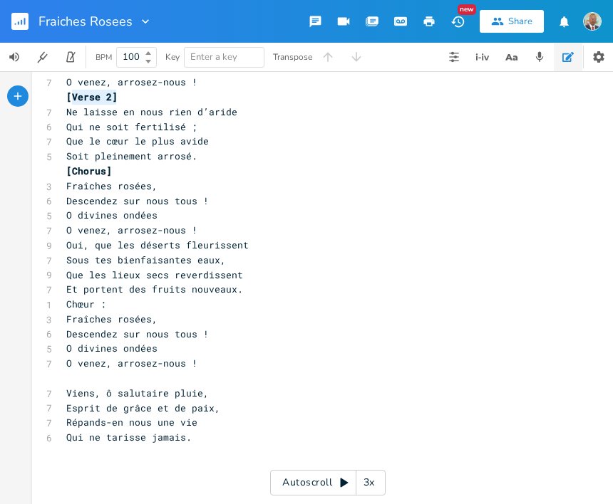
type textarea "[Verse 2]"
drag, startPoint x: 113, startPoint y: 95, endPoint x: 59, endPoint y: 94, distance: 53.4
click at [63, 94] on pre "[Verse 2]" at bounding box center [320, 97] width 514 height 15
click at [194, 231] on pre "O venez, arrosez-nous !" at bounding box center [320, 230] width 514 height 15
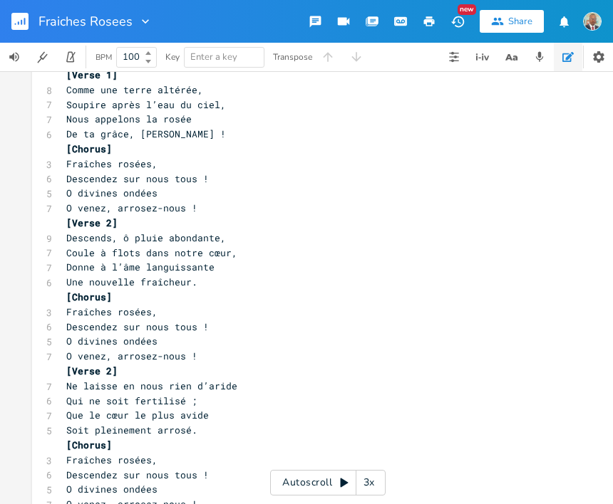
scroll to position [71, 0]
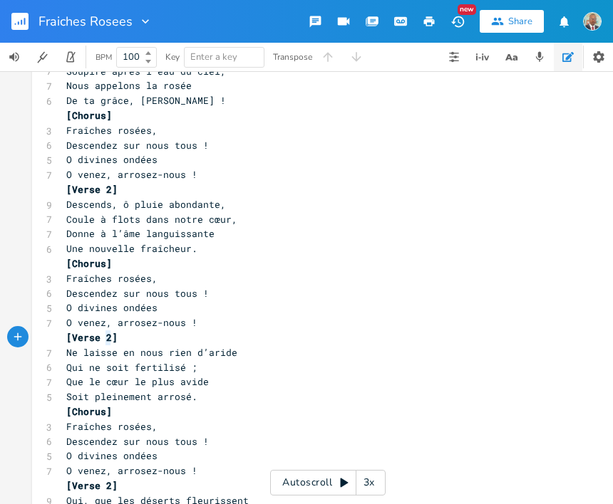
click at [100, 335] on span "[Verse 2]" at bounding box center [91, 337] width 51 height 13
type textarea "3"
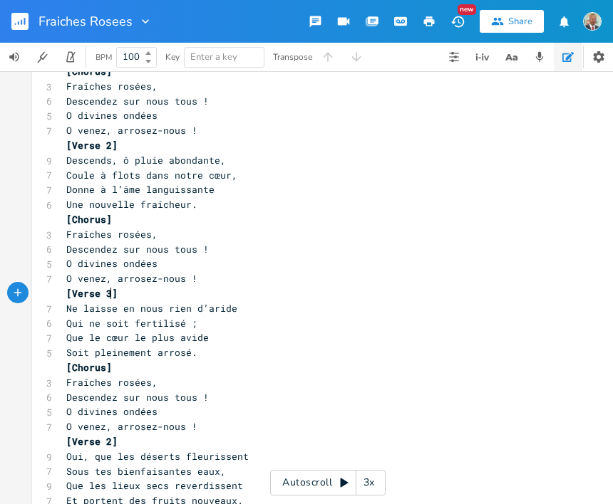
scroll to position [142, 0]
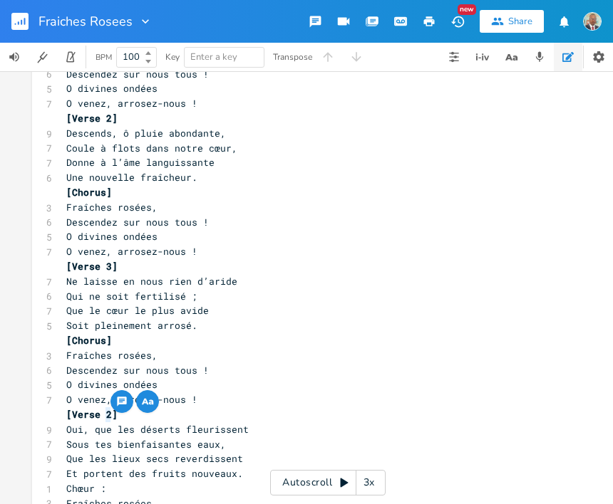
click at [99, 414] on span "[Verse 2]" at bounding box center [91, 414] width 51 height 13
type textarea "4"
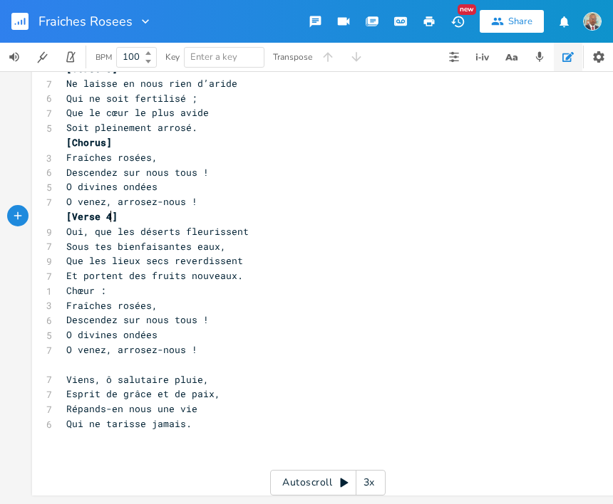
scroll to position [349, 0]
click at [74, 358] on pre "​" at bounding box center [320, 365] width 514 height 15
paste textarea "2"
click at [100, 358] on span "[Verse 2]" at bounding box center [91, 364] width 51 height 13
type textarea "5"
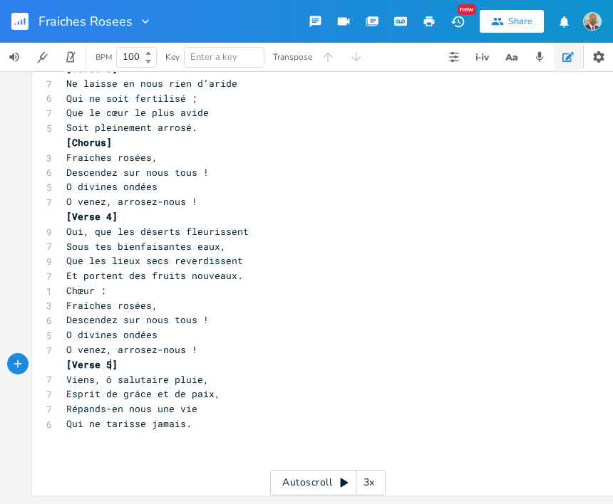
click at [118, 358] on pre "[Verse 5]" at bounding box center [320, 365] width 514 height 15
type textarea "[Chorus]"
drag, startPoint x: 104, startPoint y: 132, endPoint x: 60, endPoint y: 131, distance: 44.2
click at [63, 135] on pre "[Chorus]" at bounding box center [320, 142] width 514 height 15
type textarea "Chœur :"
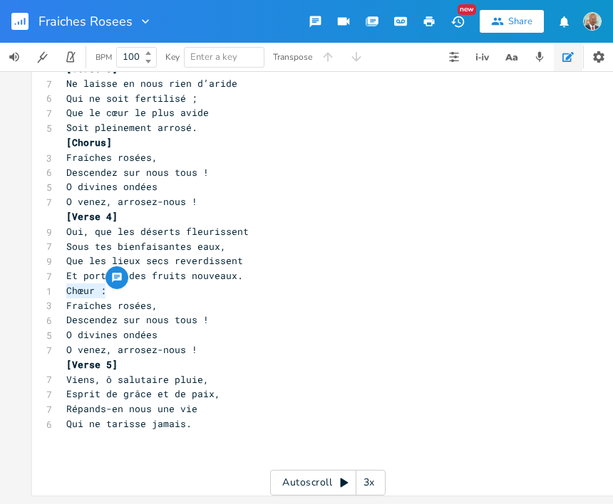
drag, startPoint x: 103, startPoint y: 279, endPoint x: 57, endPoint y: 279, distance: 45.6
click at [57, 279] on div "Chœur : x [Verse 1] 8 Comme une terre altérée, 7 Soupire après l’eau du ciel, 7…" at bounding box center [327, 117] width 591 height 757
paste textarea
click at [157, 285] on pre "[Chorus]" at bounding box center [320, 291] width 514 height 15
type textarea "[Chorus]"
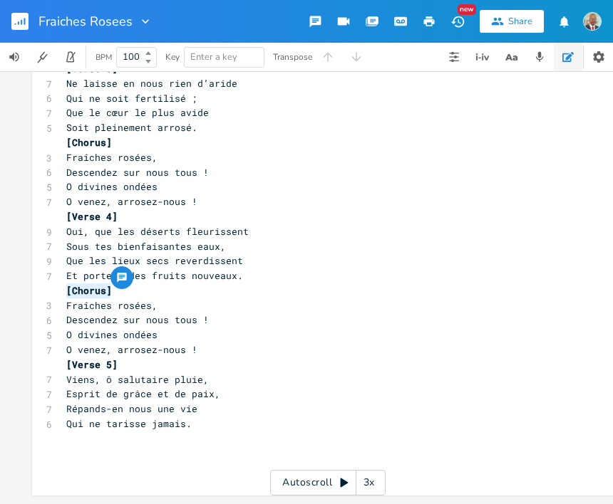
drag, startPoint x: 110, startPoint y: 280, endPoint x: 53, endPoint y: 280, distance: 57.0
click at [53, 280] on div "[Chorus] x [Verse 1] 8 Comme une terre altérée, 7 Soupire après l’eau du ciel, …" at bounding box center [327, 117] width 591 height 757
click at [69, 432] on pre "​" at bounding box center [320, 439] width 514 height 15
paste textarea "!"
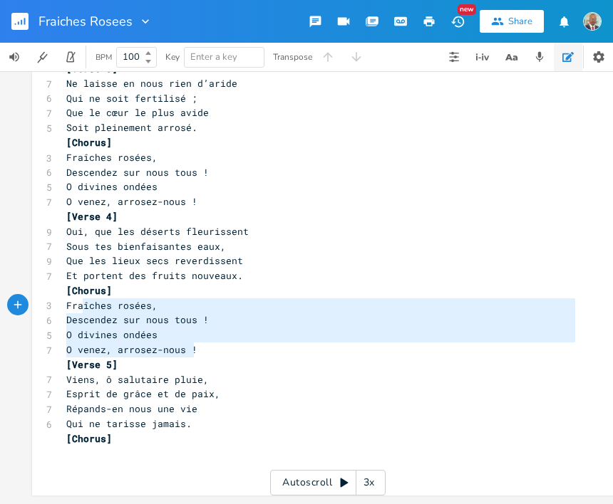
type textarea "[Chorus] Fraîches rosées, Descendez sur nous tous ! O divines ondées O venez, a…"
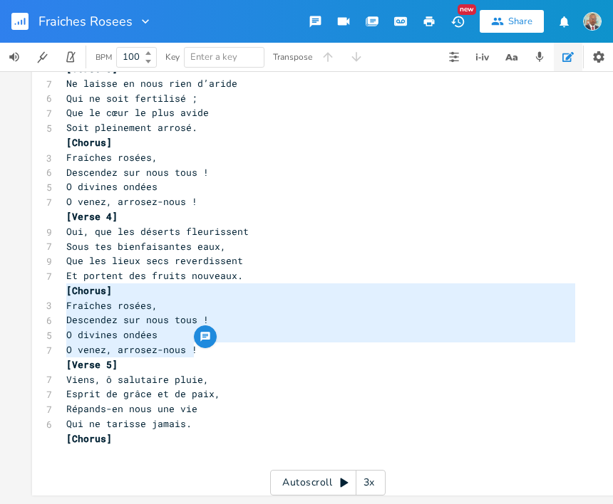
drag, startPoint x: 191, startPoint y: 339, endPoint x: 57, endPoint y: 283, distance: 145.3
click at [57, 283] on div "[Chorus] Fraîches rosées, Descendez sur nous tous ! O divines ondées O venez, a…" at bounding box center [327, 117] width 591 height 757
click at [68, 447] on pre "​" at bounding box center [320, 454] width 514 height 15
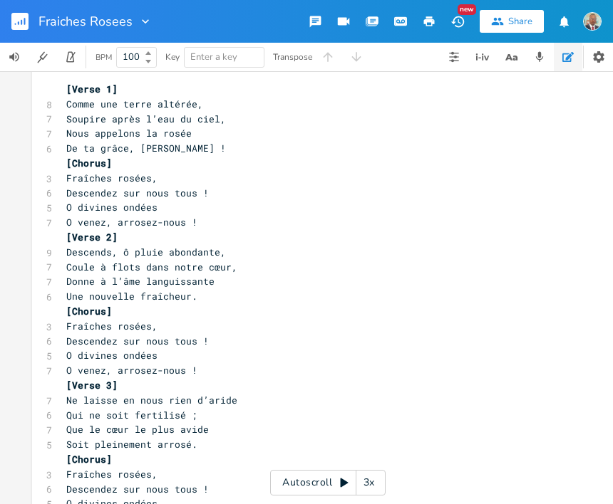
scroll to position [0, 0]
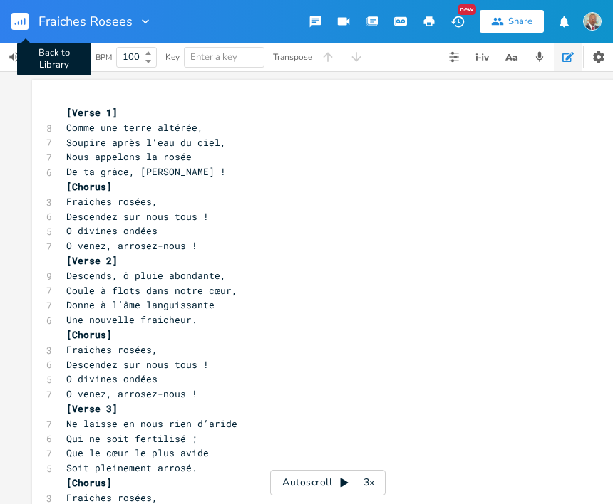
click at [21, 23] on icon "button" at bounding box center [21, 22] width 1 height 5
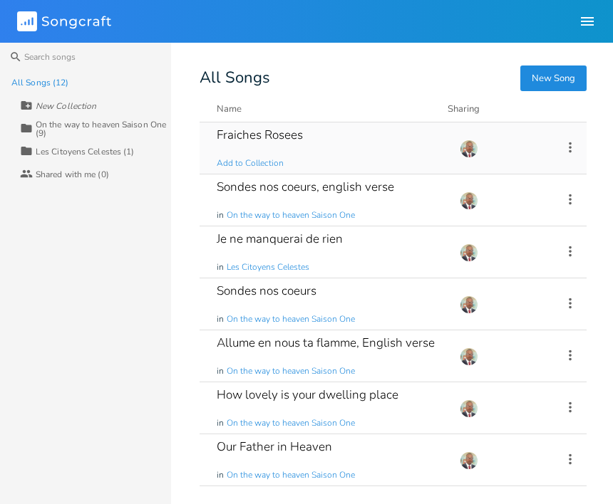
click at [502, 145] on icon at bounding box center [569, 147] width 3 height 11
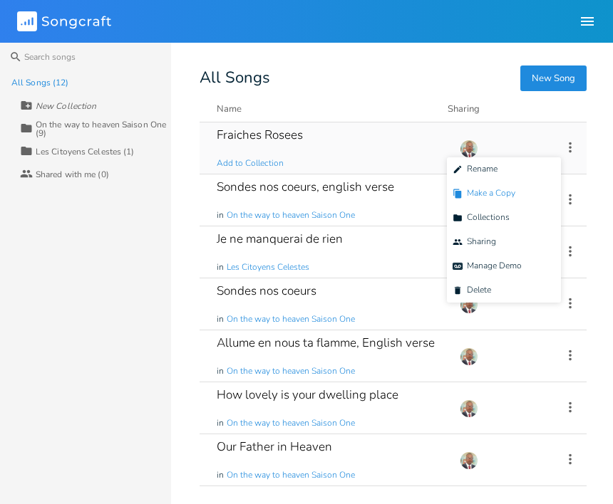
click at [502, 194] on li "Duplicate Make a Copy" at bounding box center [504, 194] width 114 height 24
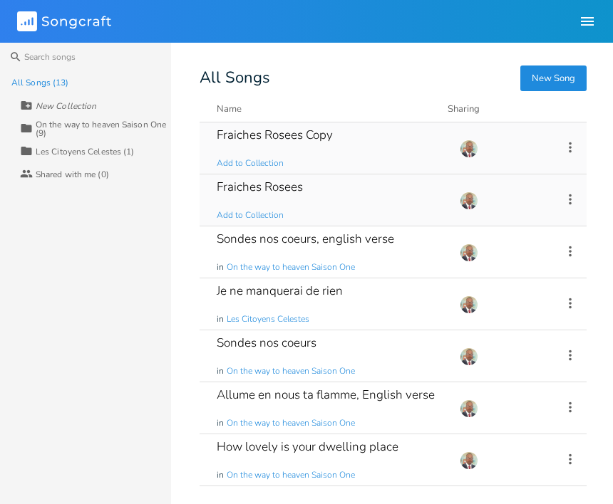
click at [306, 135] on div "Fraiches Rosees Copy" at bounding box center [275, 135] width 116 height 12
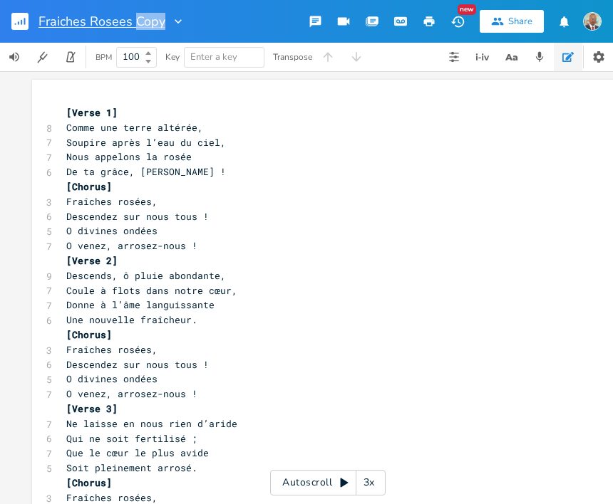
drag, startPoint x: 162, startPoint y: 24, endPoint x: 134, endPoint y: 15, distance: 29.8
type input "e"
type input "Fraiche rosee english"
click at [378, 249] on pre "O venez, arrosez-nous !" at bounding box center [320, 246] width 514 height 15
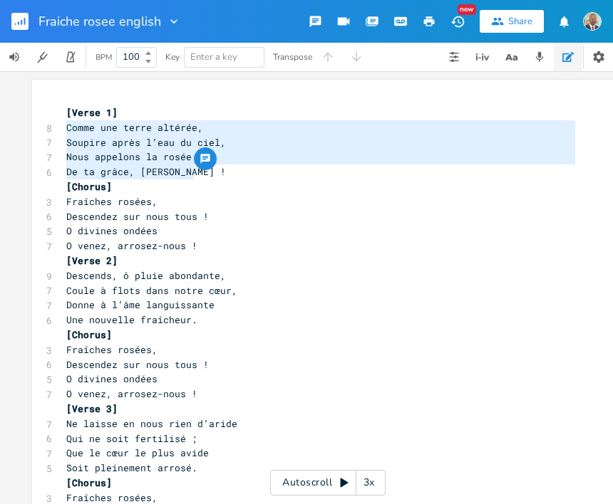
drag, startPoint x: 190, startPoint y: 171, endPoint x: 53, endPoint y: 131, distance: 142.5
click at [53, 131] on div "Comme une terre altérée, Soupire après l’eau du ciel, Nous appelons la rosée De…" at bounding box center [327, 488] width 591 height 816
type textarea "​Comme une terre altérée, Soupire après l’eau du ciel, Nous appelons la rosée D…"
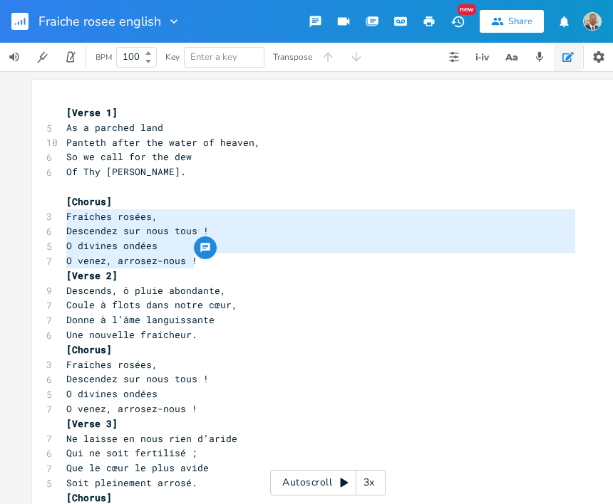
drag, startPoint x: 61, startPoint y: 218, endPoint x: 188, endPoint y: 260, distance: 133.6
click at [188, 260] on div "[Verse 1] 5 As a parched land 10 Panteth after the water of heaven, 6 So we cal…" at bounding box center [320, 497] width 514 height 785
type textarea "​Fraîches rosées, Descendez sur nous tous ! O divines ondées O venez, arrosez-n…"
paste textarea
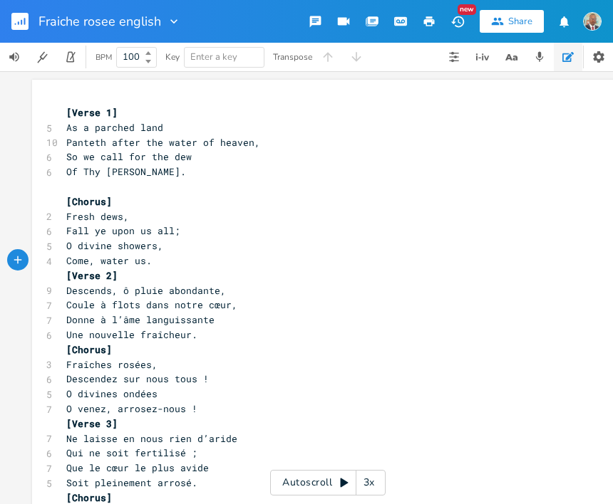
scroll to position [71, 0]
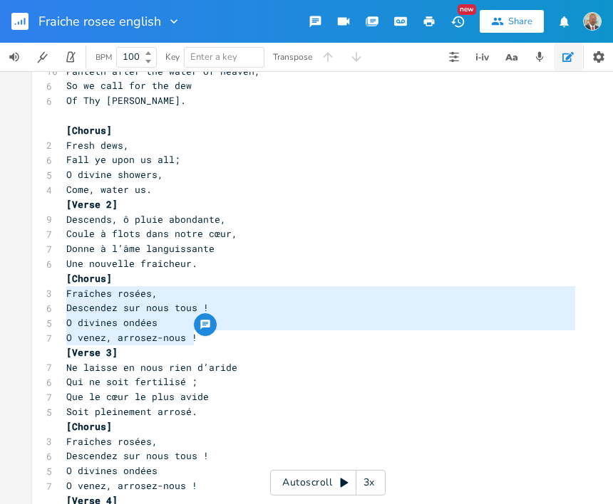
drag, startPoint x: 63, startPoint y: 294, endPoint x: 185, endPoint y: 333, distance: 128.9
click at [191, 336] on div "[Verse 1] 5 As a parched land 10 Panteth after the water of heaven, 6 So we cal…" at bounding box center [320, 426] width 514 height 785
type textarea "​Fraîches rosées, Descendez sur nous tous ! O divines ondées O venez, arrosez-n…"
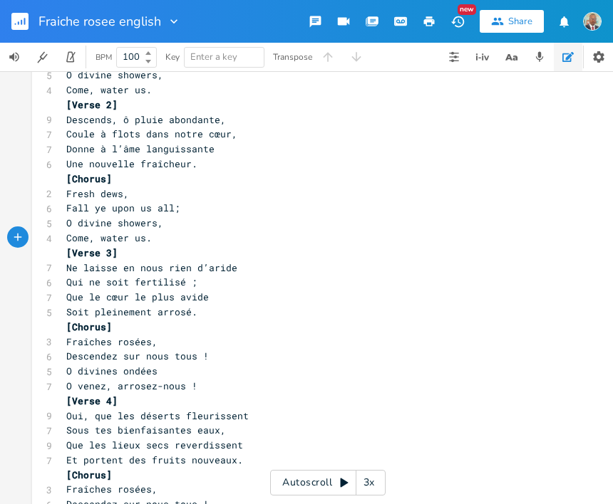
scroll to position [214, 0]
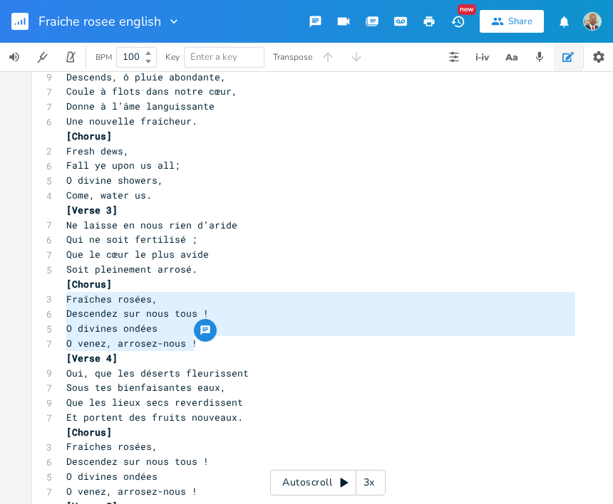
drag, startPoint x: 62, startPoint y: 300, endPoint x: 191, endPoint y: 343, distance: 136.1
click at [191, 343] on div "[Verse 1] 5 As a parched land 10 Panteth after the water of heaven, 6 So we cal…" at bounding box center [320, 284] width 514 height 785
type textarea "​Fraîches rosées, Descendez sur nous tous ! O divines ondées O venez, arrosez-n…"
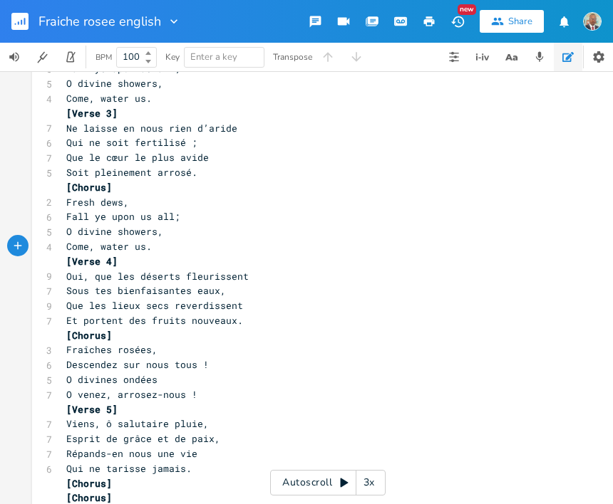
scroll to position [356, 0]
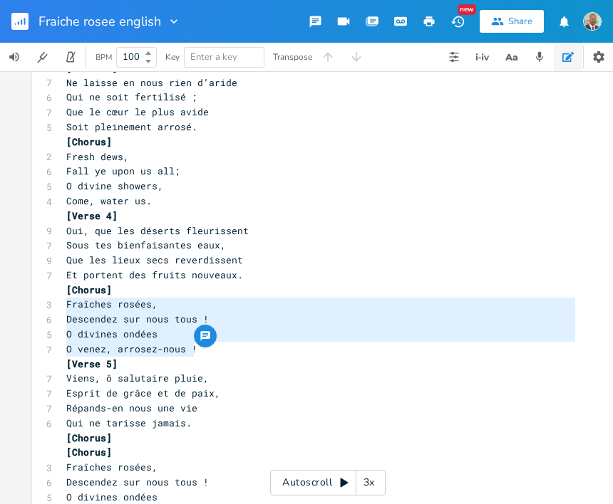
drag, startPoint x: 61, startPoint y: 303, endPoint x: 193, endPoint y: 348, distance: 139.0
click at [193, 348] on div "[Verse 1] 5 As a parched land 10 Panteth after the water of heaven, 6 So we cal…" at bounding box center [320, 141] width 514 height 785
type textarea "​Fraîches rosées, Descendez sur nous tous ! O divines ondées O venez, arrosez-n…"
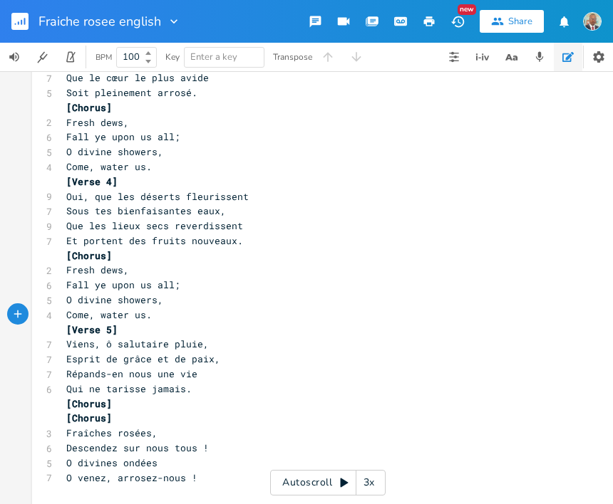
scroll to position [423, 0]
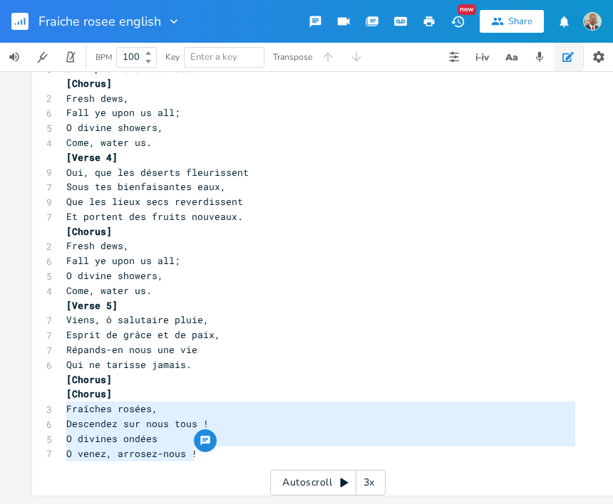
drag, startPoint x: 62, startPoint y: 400, endPoint x: 191, endPoint y: 444, distance: 136.1
click at [191, 444] on div "[Verse 1] 5 As a parched land 10 Panteth after the water of heaven, 6 So we cal…" at bounding box center [320, 83] width 514 height 785
type textarea "​Fraîches rosées, Descendez sur nous tous ! O divines ondées O venez, arrosez-n…"
paste textarea
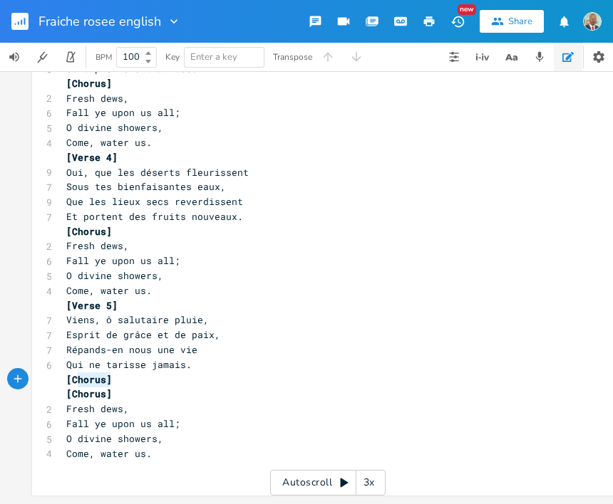
type textarea "[Chorus]"
drag, startPoint x: 109, startPoint y: 369, endPoint x: 60, endPoint y: 372, distance: 49.2
click at [63, 373] on pre "[Chorus]" at bounding box center [320, 380] width 514 height 15
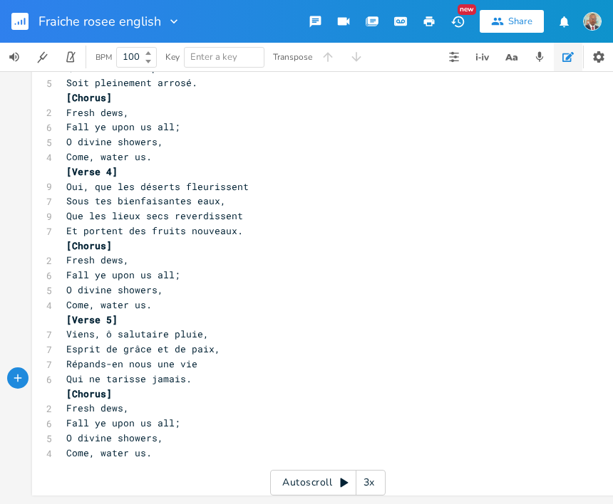
click at [167, 298] on pre "Come, water us." at bounding box center [320, 305] width 514 height 15
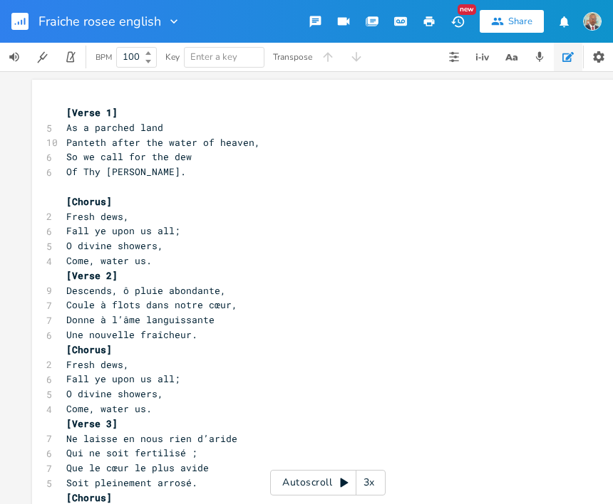
scroll to position [253, 0]
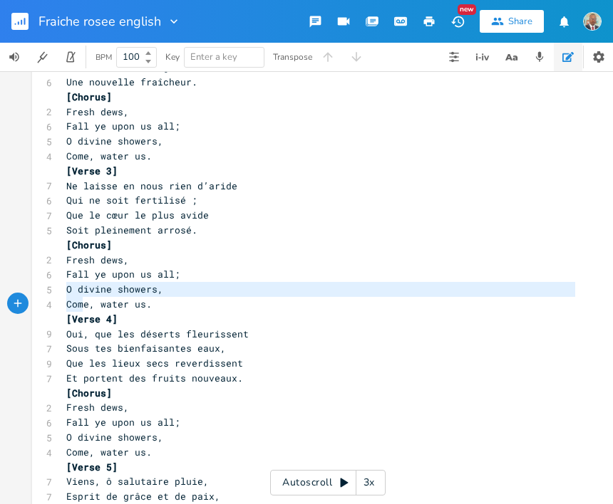
type textarea "O divine showers, Come"
drag, startPoint x: 64, startPoint y: 291, endPoint x: 85, endPoint y: 305, distance: 25.1
click at [85, 305] on div "[Verse 1] 5 As a parched land 10 Panteth after the water of heaven, 6 So we cal…" at bounding box center [320, 238] width 514 height 770
click at [157, 316] on pre "[Verse 4]" at bounding box center [320, 319] width 514 height 15
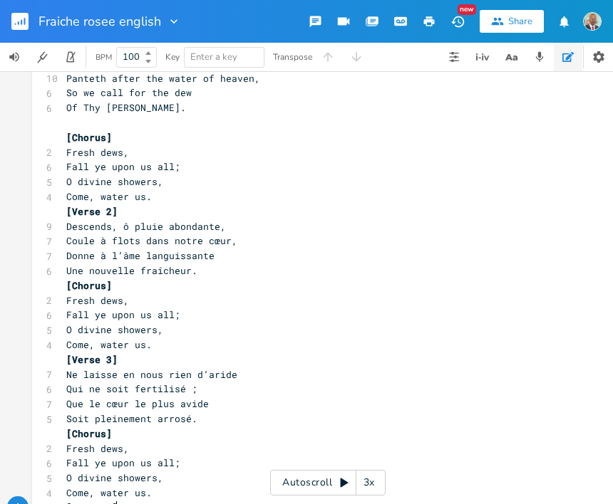
scroll to position [39, 0]
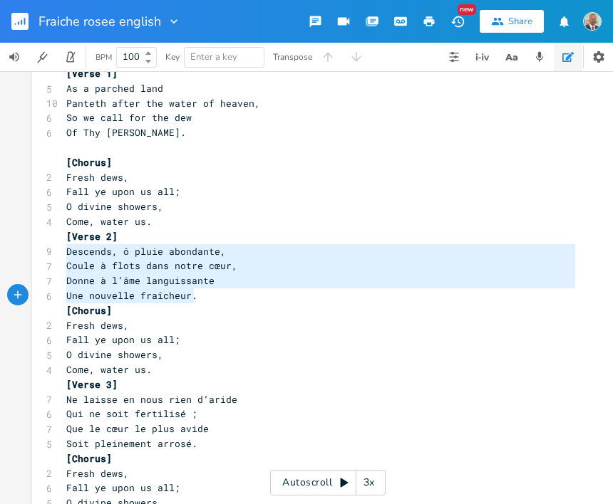
drag, startPoint x: 63, startPoint y: 251, endPoint x: 187, endPoint y: 299, distance: 133.8
click at [187, 299] on div "[Verse 1] 5 As a parched land 10 Panteth after the water of heaven, 6 So we cal…" at bounding box center [320, 451] width 514 height 770
type textarea "​Descends, ô pluie abondante, Coule à flots dans notre cœur, Donne à l’âme lang…"
paste textarea
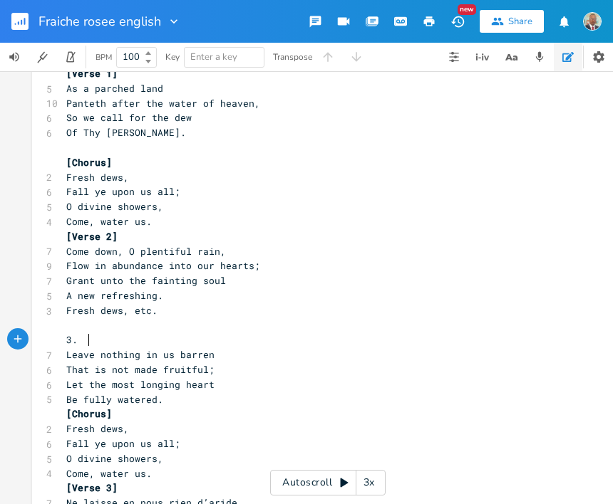
click at [85, 339] on pre "3." at bounding box center [320, 340] width 514 height 15
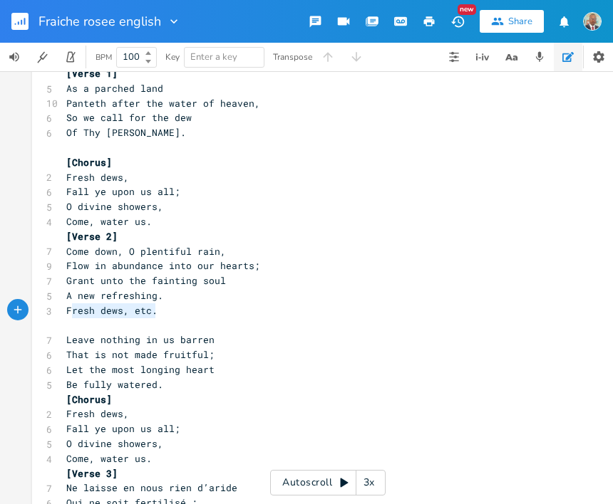
type textarea "Fresh dews, etc."
drag, startPoint x: 151, startPoint y: 311, endPoint x: 58, endPoint y: 315, distance: 92.7
click at [63, 315] on pre "Fresh dews, etc." at bounding box center [320, 310] width 514 height 15
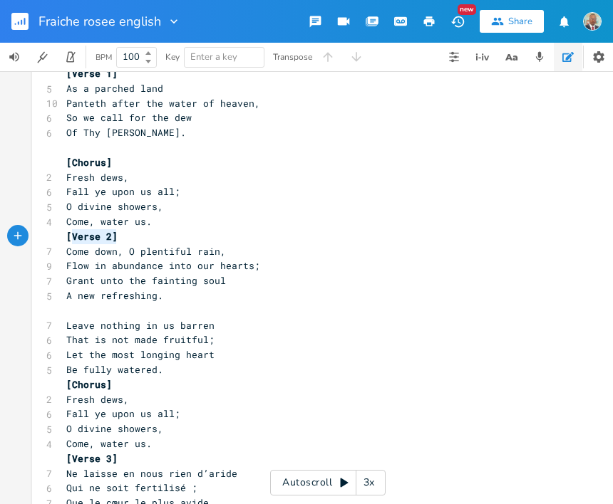
type textarea "[Verse 2]"
drag, startPoint x: 110, startPoint y: 236, endPoint x: 60, endPoint y: 234, distance: 50.6
click at [63, 234] on pre "[Verse 2]" at bounding box center [320, 236] width 514 height 15
click at [70, 313] on pre "​" at bounding box center [320, 310] width 514 height 15
paste textarea "2"
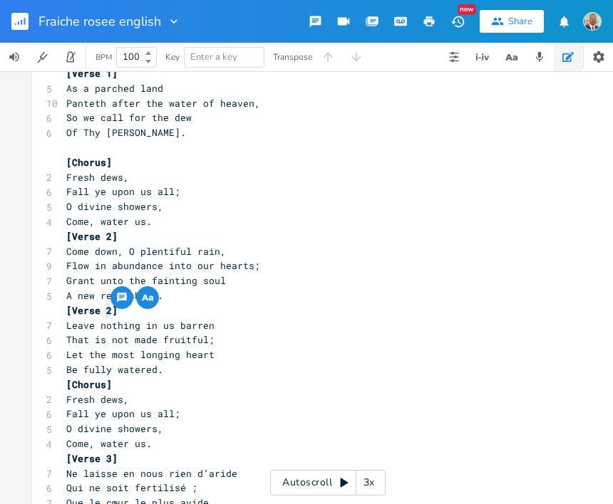
click at [100, 308] on span "[Verse 2]" at bounding box center [91, 310] width 51 height 13
type textarea "3"
click at [127, 311] on pre "[Verse 3]" at bounding box center [320, 310] width 514 height 15
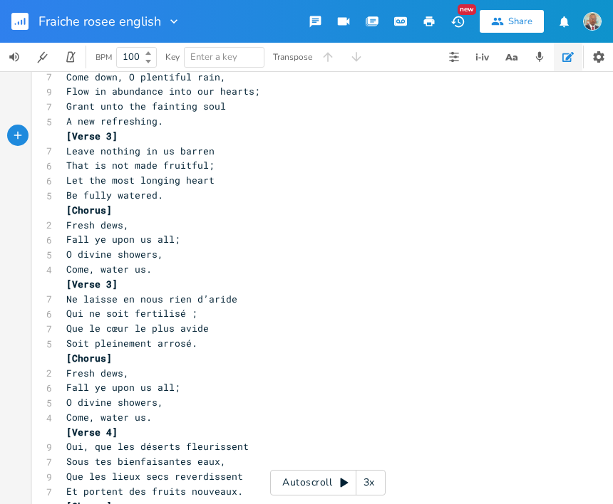
scroll to position [142, 0]
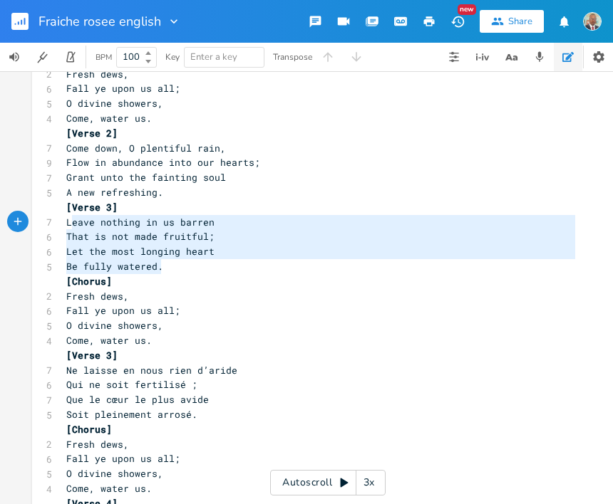
type textarea "Leave nothing in us barren That is not made fruitful; Let the most longing hear…"
drag, startPoint x: 157, startPoint y: 265, endPoint x: 60, endPoint y: 225, distance: 105.4
click at [63, 225] on div "[Verse 1] 5 As a parched land 10 Panteth after the water of heaven, 6 So we cal…" at bounding box center [320, 385] width 514 height 844
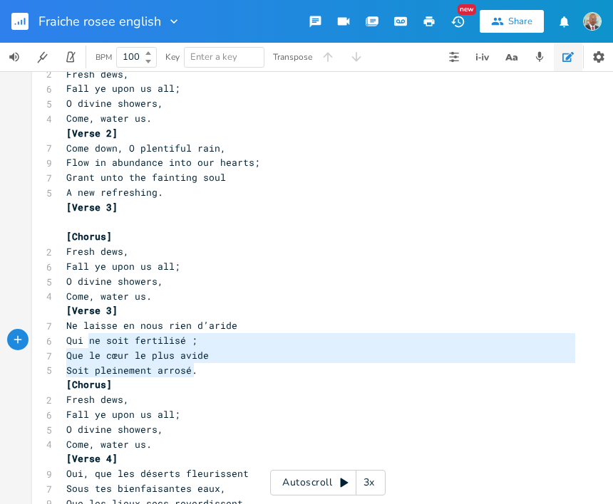
type textarea "Ne laisse en nous rien d’aride Qui ne soit fertilisé ; Que le cœur le plus avid…"
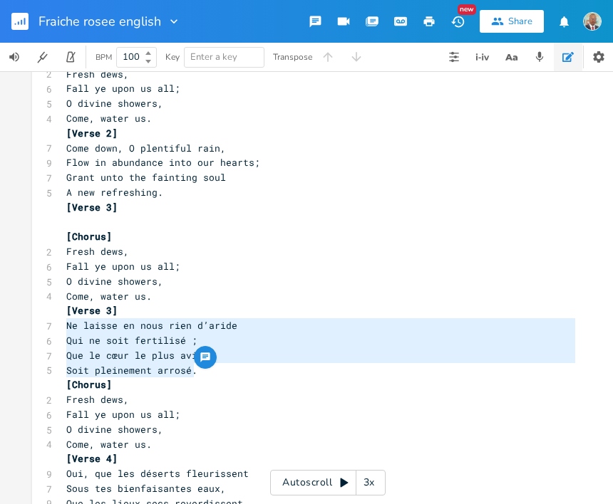
drag, startPoint x: 188, startPoint y: 373, endPoint x: 56, endPoint y: 325, distance: 141.1
click at [56, 325] on div "Ne laisse en nous rien d’aride Qui ne soit fertilisé ; Que le cœur le plus avid…" at bounding box center [327, 360] width 591 height 846
paste textarea
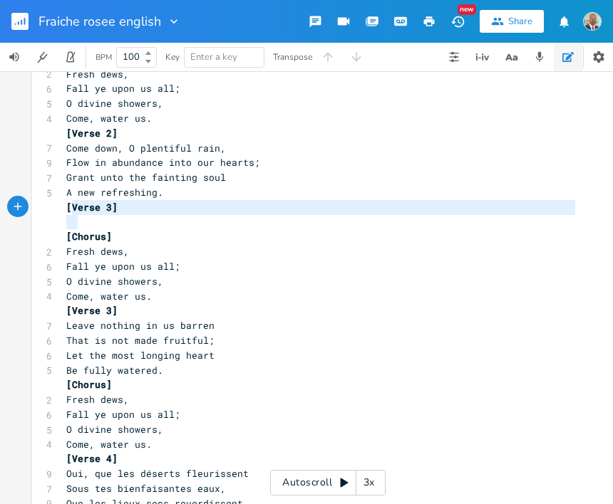
type textarea "[Verse 3]"
drag, startPoint x: 117, startPoint y: 219, endPoint x: 61, endPoint y: 207, distance: 57.0
click at [63, 207] on div "[Verse 1] 5 As a parched land 10 Panteth after the water of heaven, 6 So we cal…" at bounding box center [320, 363] width 514 height 800
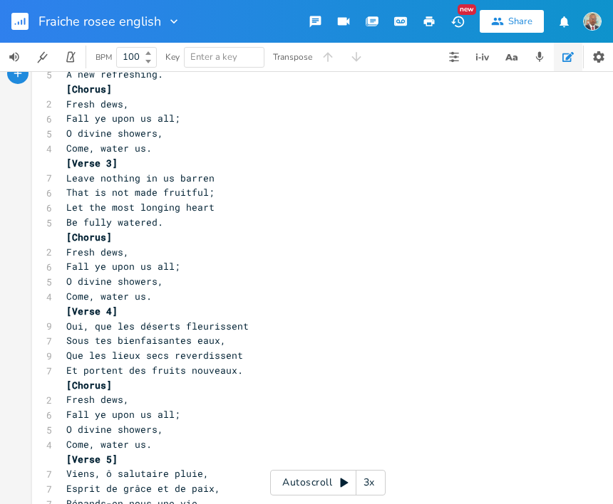
scroll to position [285, 0]
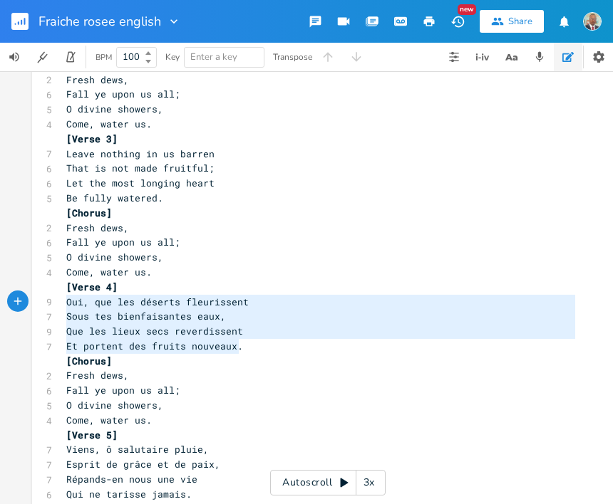
drag, startPoint x: 233, startPoint y: 347, endPoint x: 51, endPoint y: 303, distance: 186.8
click at [51, 303] on div "Oui, que les déserts fleurissent Sous tes bienfaisantes eaux, Que les lieux sec…" at bounding box center [327, 203] width 591 height 816
type textarea "​Oui, que les déserts fleurissent Sous tes bienfaisantes eaux, Que les lieux se…"
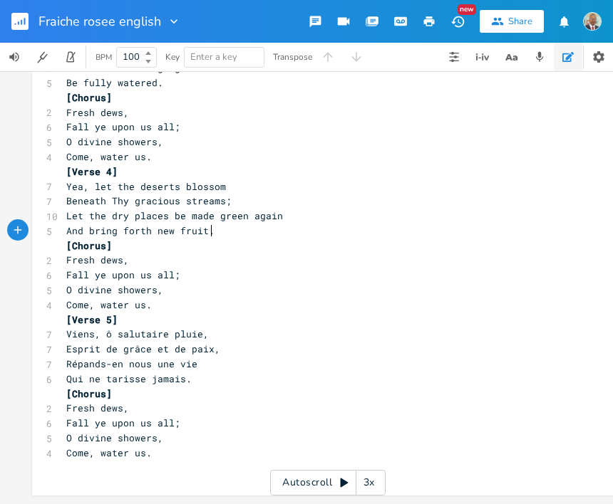
scroll to position [409, 0]
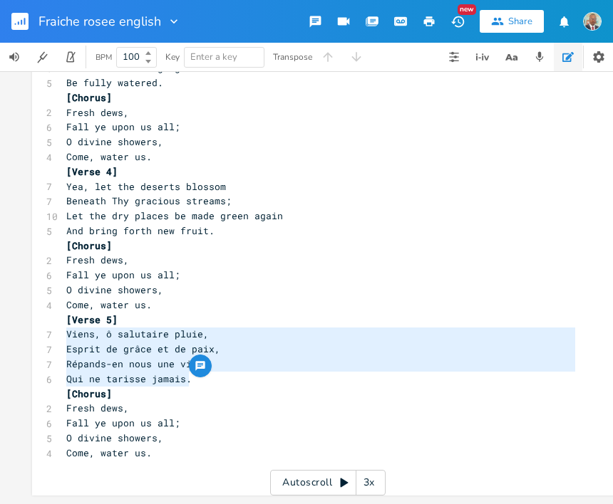
drag, startPoint x: 182, startPoint y: 371, endPoint x: 63, endPoint y: 330, distance: 126.6
click at [63, 330] on div "[Verse 1] 5 As a parched land 10 Panteth after the water of heaven, 6 So we cal…" at bounding box center [320, 90] width 514 height 770
type textarea "​Viens, ô salutaire pluie, Esprit de grâce et de paix, Répands-en nous une vie …"
paste textarea
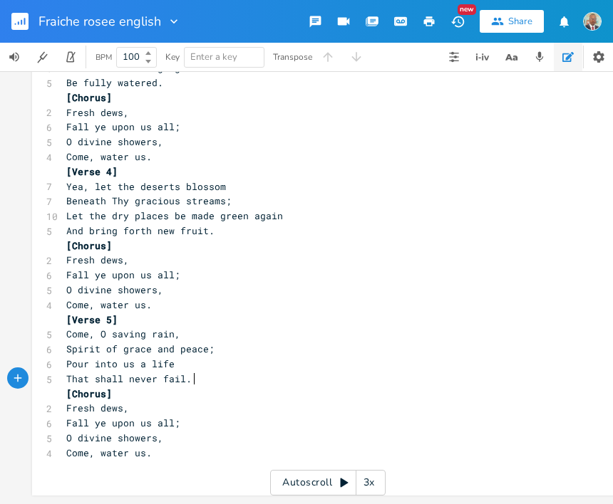
scroll to position [408, 0]
click at [368, 373] on pre "That shall never fail." at bounding box center [320, 379] width 514 height 15
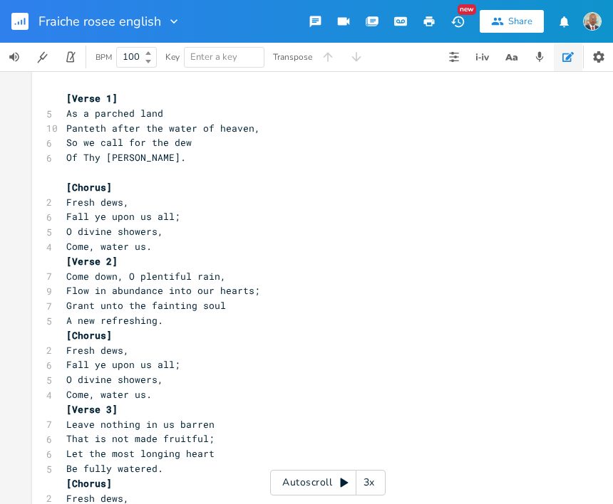
scroll to position [0, 0]
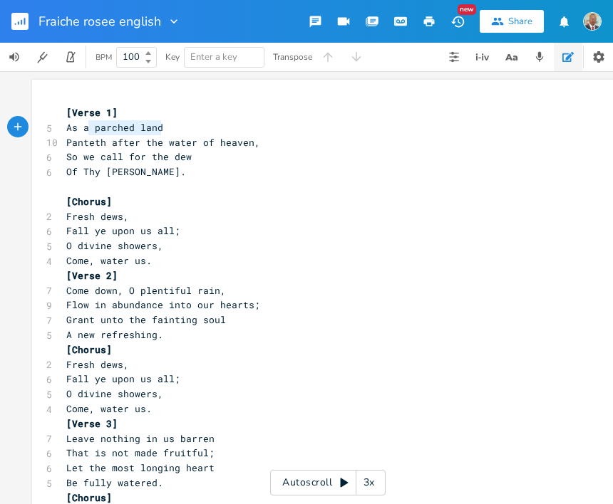
type textarea "As a parched land"
drag, startPoint x: 157, startPoint y: 124, endPoint x: 58, endPoint y: 125, distance: 98.3
click at [63, 125] on pre "As a parched land" at bounding box center [320, 127] width 514 height 15
click at [254, 273] on pre "[Verse 2]" at bounding box center [320, 276] width 514 height 15
click at [215, 219] on pre "Fresh dews," at bounding box center [320, 216] width 514 height 15
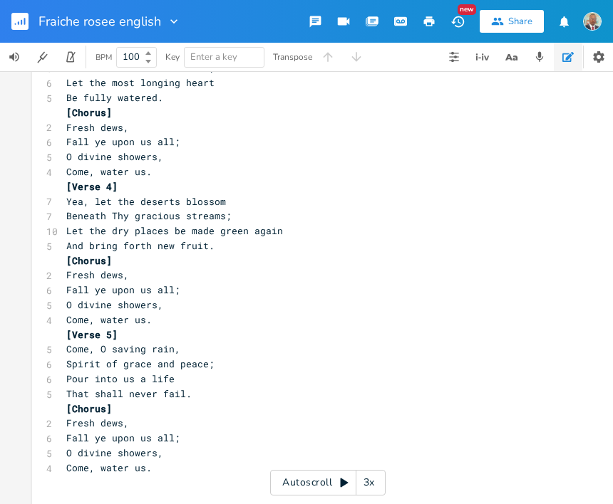
scroll to position [409, 0]
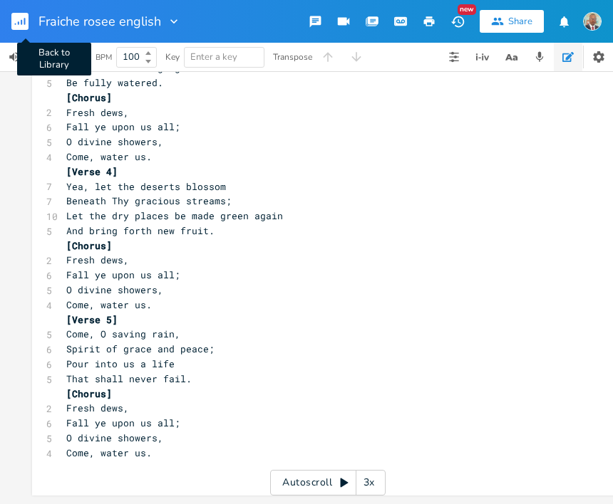
click at [20, 20] on rect "button" at bounding box center [19, 21] width 17 height 17
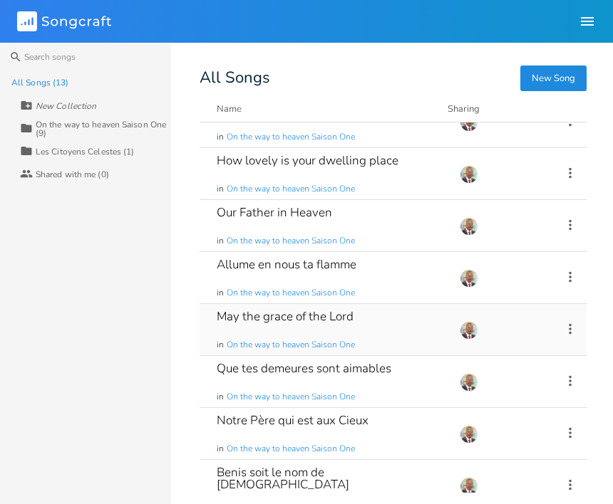
scroll to position [312, 0]
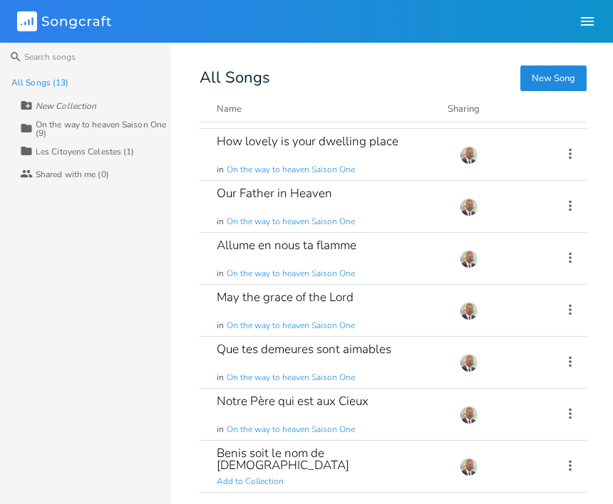
click at [41, 102] on div "New Collection" at bounding box center [66, 106] width 61 height 9
type input "Saison 3"
click at [91, 236] on div "All Songs (13) Saison 3 Collection On the way to heaven Saison One (9) Collecti…" at bounding box center [85, 287] width 171 height 433
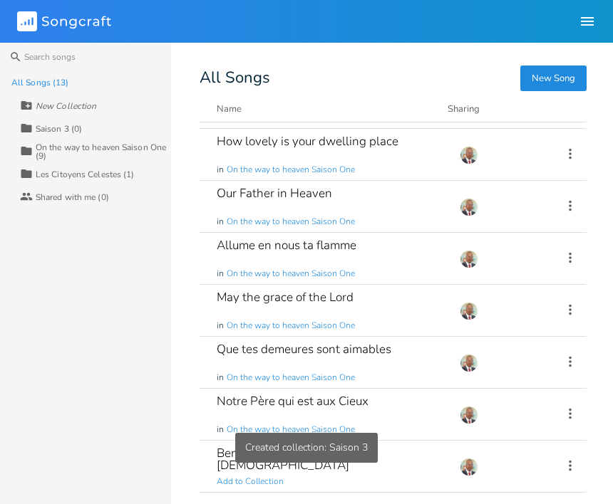
click at [30, 104] on icon at bounding box center [26, 105] width 11 height 9
click at [71, 103] on input at bounding box center [91, 105] width 111 height 19
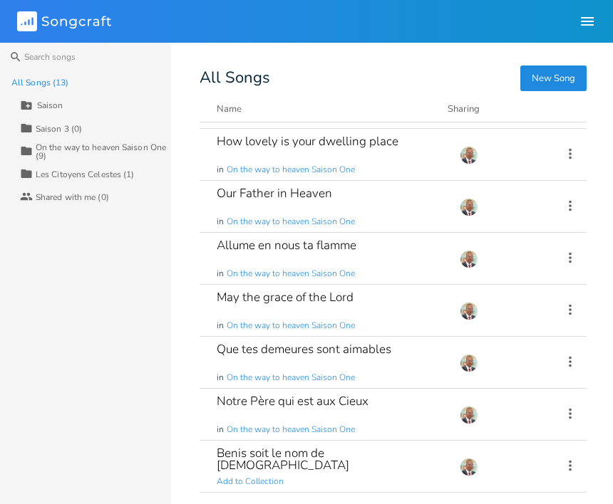
type input "Saison 4"
click at [103, 246] on div "All Songs (13) Saison 4 Collection Saison 3 (0) Collection On the way to heaven…" at bounding box center [85, 287] width 171 height 433
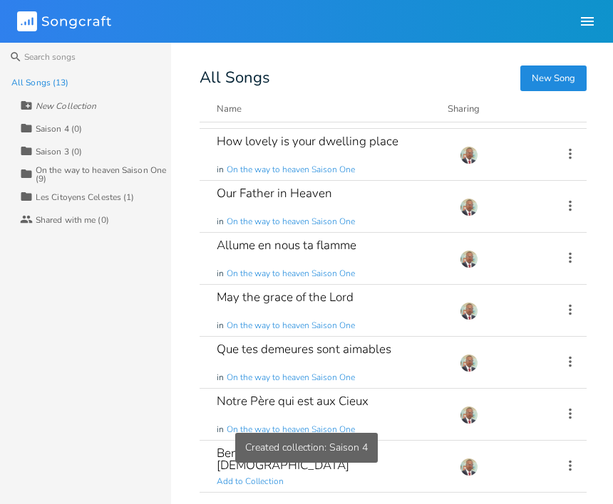
click at [37, 105] on div "New Collection" at bounding box center [66, 106] width 61 height 9
click at [52, 107] on input at bounding box center [91, 105] width 111 height 19
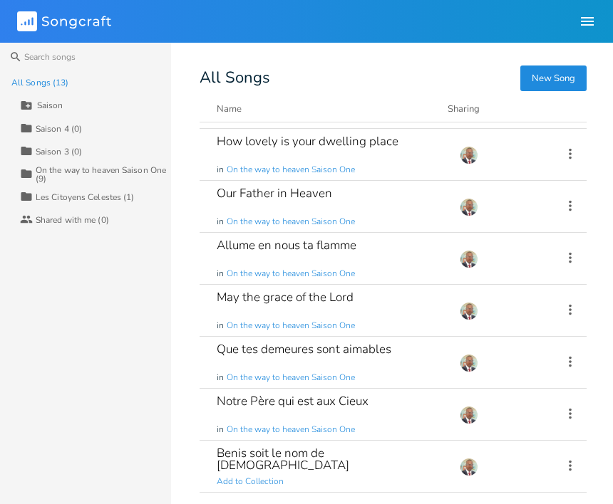
type input "Saison 5"
click at [84, 269] on div "All Songs (13) Saison 5 Collection Saison 4 (0) Collection Saison 3 (0) Collect…" at bounding box center [85, 287] width 171 height 433
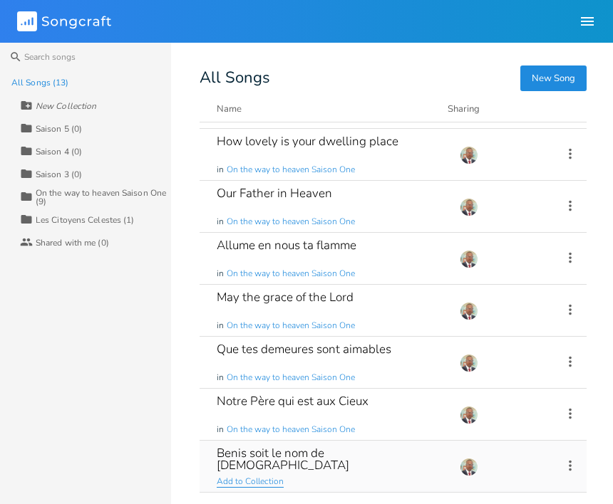
click at [265, 476] on span "Add to Collection" at bounding box center [250, 482] width 67 height 12
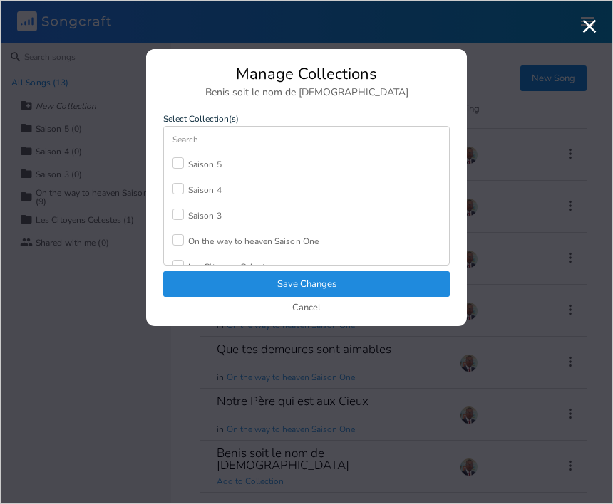
scroll to position [37, 0]
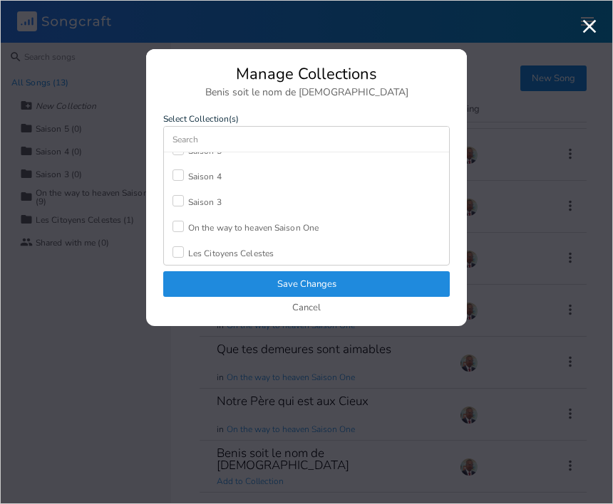
click at [177, 199] on div at bounding box center [177, 200] width 11 height 11
click at [322, 283] on button "Save Changes" at bounding box center [306, 284] width 286 height 26
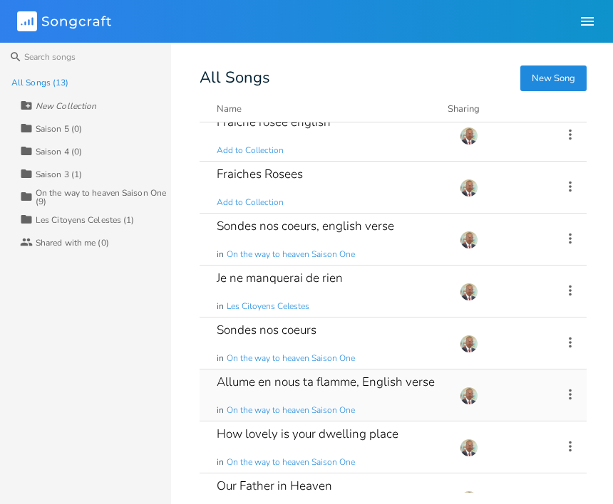
scroll to position [0, 0]
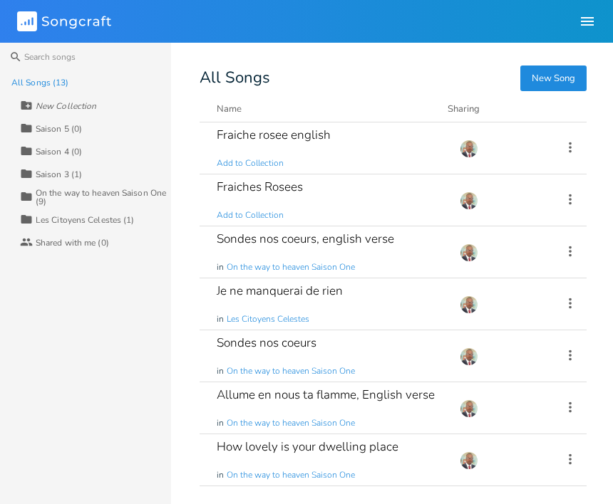
click at [66, 193] on div "On the way to heaven Saison One (9)" at bounding box center [103, 197] width 135 height 17
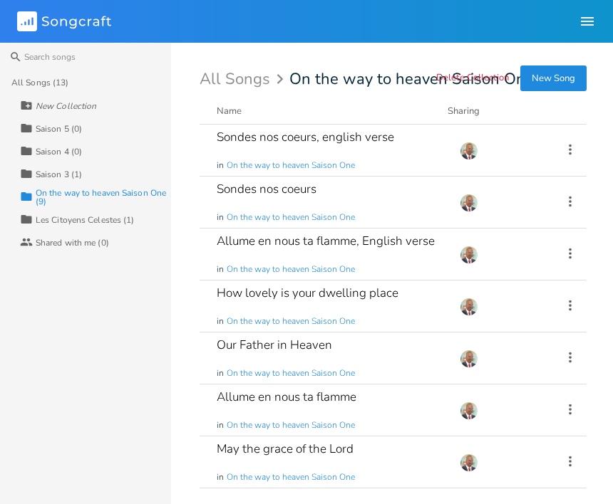
click at [31, 26] on rect at bounding box center [27, 21] width 20 height 20
